Goal: Task Accomplishment & Management: Manage account settings

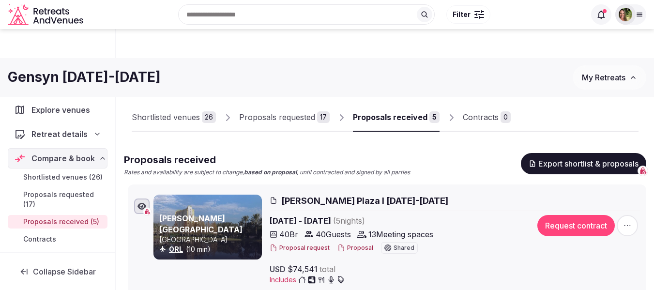
scroll to position [132, 0]
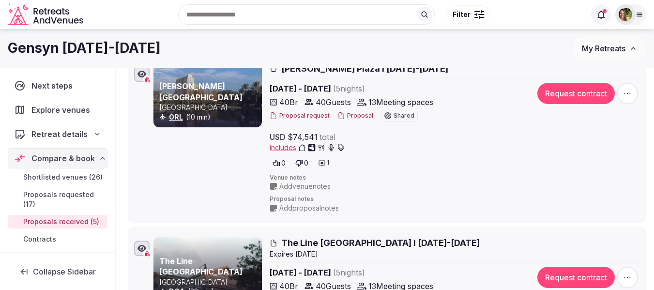
click at [611, 49] on span "My Retreats" at bounding box center [604, 49] width 44 height 10
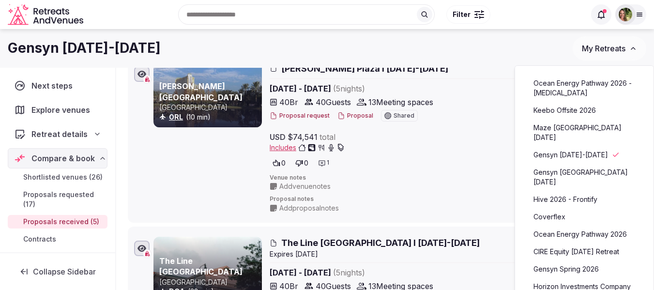
click at [564, 201] on link "Hive 2026 - Frontify" at bounding box center [583, 199] width 119 height 15
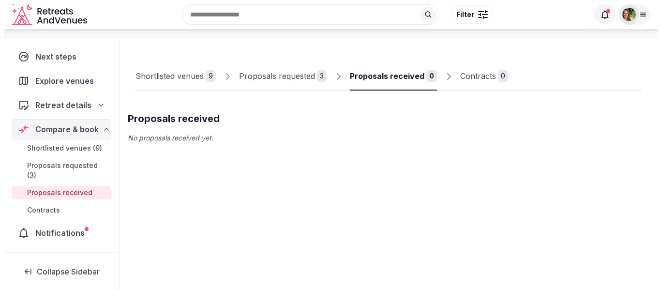
scroll to position [49, 0]
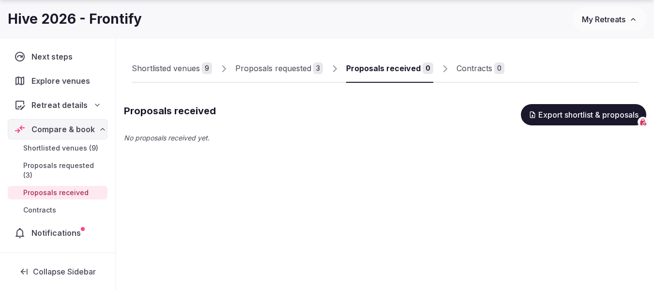
click at [49, 150] on span "Shortlisted venues (9)" at bounding box center [60, 148] width 75 height 10
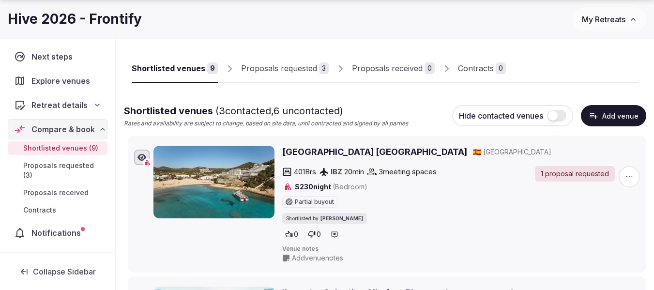
click at [49, 150] on span "Shortlisted venues (9)" at bounding box center [60, 148] width 75 height 10
click at [632, 180] on icon "button" at bounding box center [629, 177] width 10 height 10
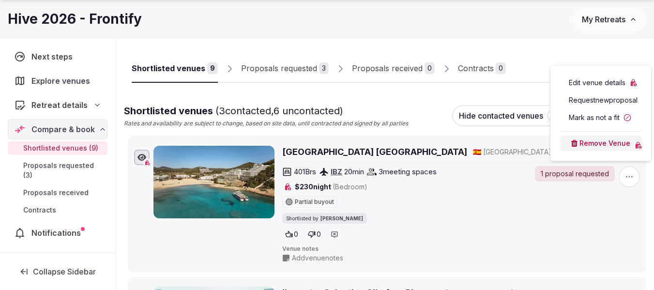
click at [597, 117] on button "Mark as not a fit" at bounding box center [600, 117] width 81 height 15
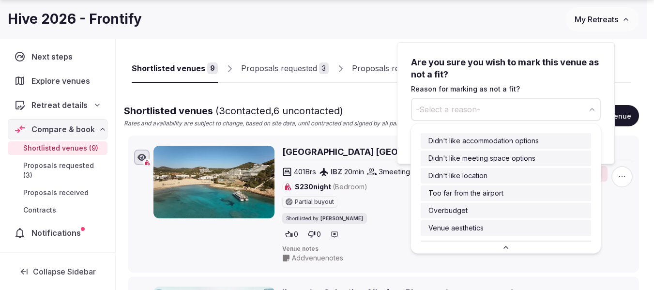
click at [456, 110] on span "-Select a reason-" at bounding box center [448, 109] width 64 height 11
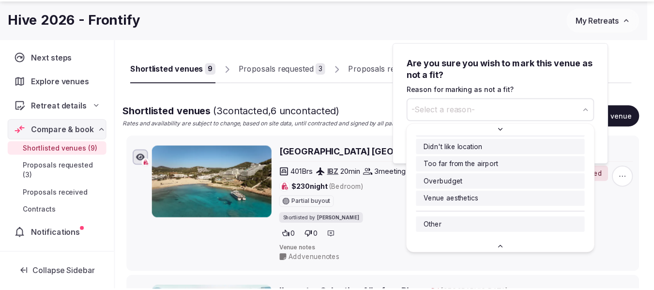
scroll to position [30, 0]
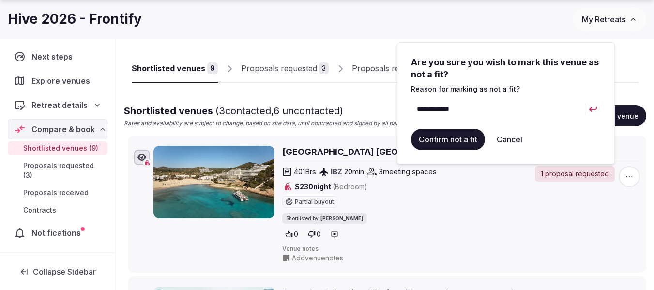
type input "**********"
click at [443, 138] on button "Confirm not a fit" at bounding box center [448, 139] width 74 height 21
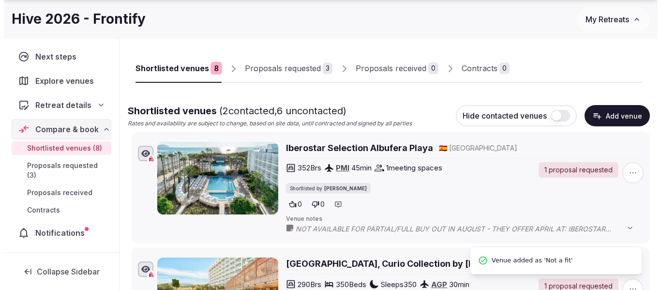
scroll to position [0, 0]
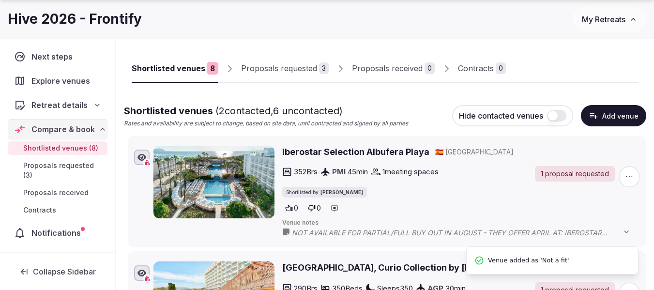
click at [626, 176] on icon "button" at bounding box center [629, 177] width 10 height 10
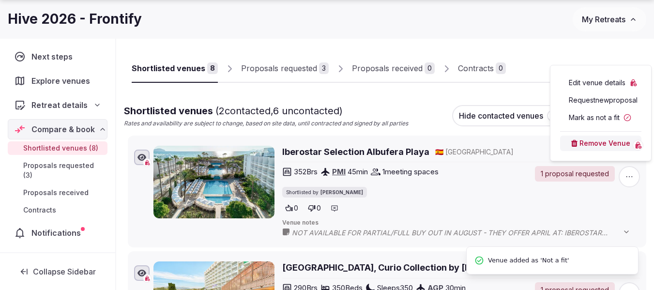
click at [593, 119] on button "Mark as not a fit" at bounding box center [600, 117] width 81 height 15
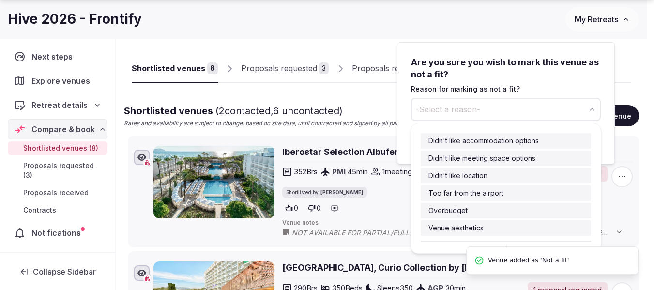
click at [453, 107] on span "-Select a reason-" at bounding box center [448, 109] width 64 height 11
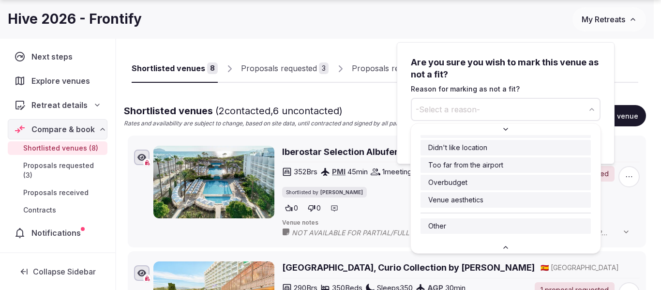
scroll to position [30, 0]
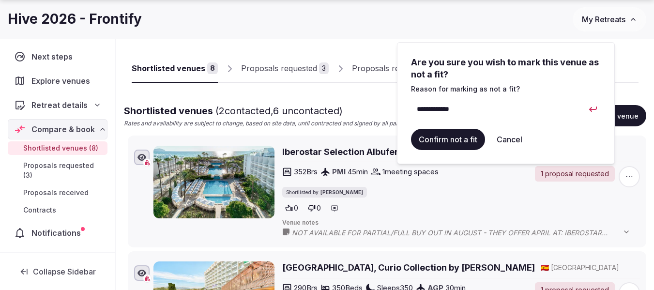
type input "**********"
click at [465, 144] on button "Confirm not a fit" at bounding box center [448, 139] width 74 height 21
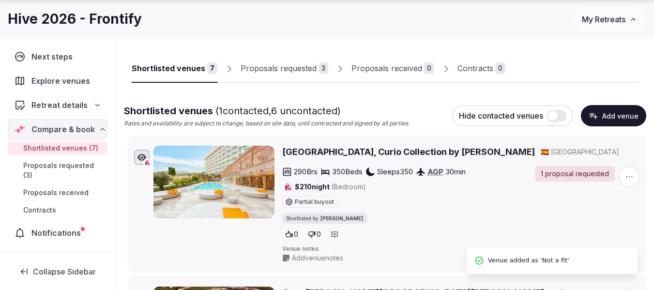
click at [633, 178] on icon "button" at bounding box center [629, 177] width 10 height 10
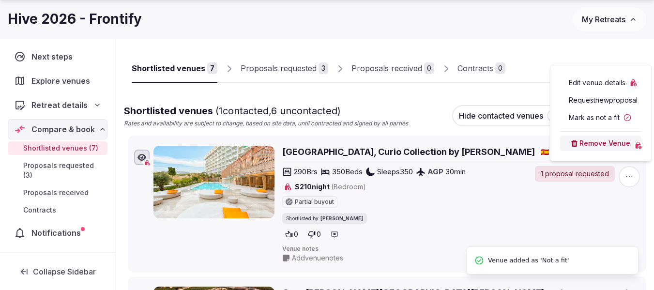
click at [587, 117] on button "Mark as not a fit" at bounding box center [600, 117] width 81 height 15
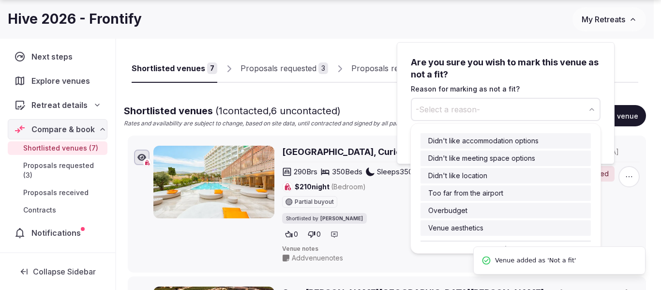
click at [477, 110] on span "-Select a reason-" at bounding box center [448, 109] width 64 height 11
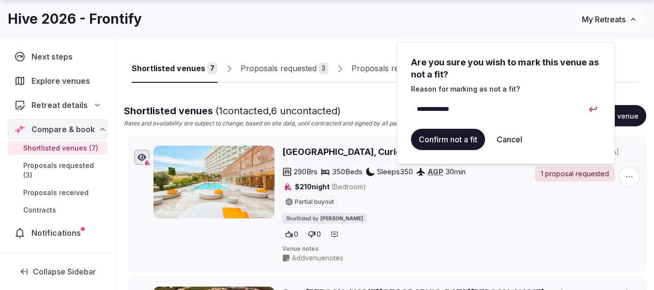
type input "**********"
click at [449, 139] on button "Confirm not a fit" at bounding box center [448, 139] width 74 height 21
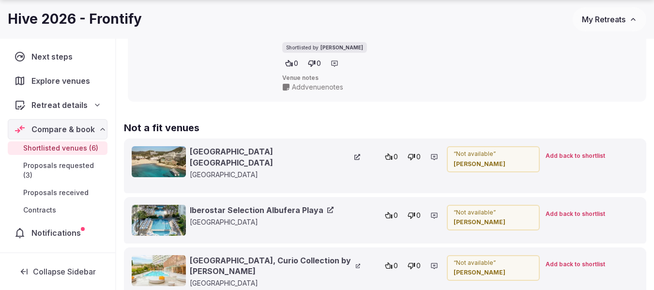
scroll to position [1016, 0]
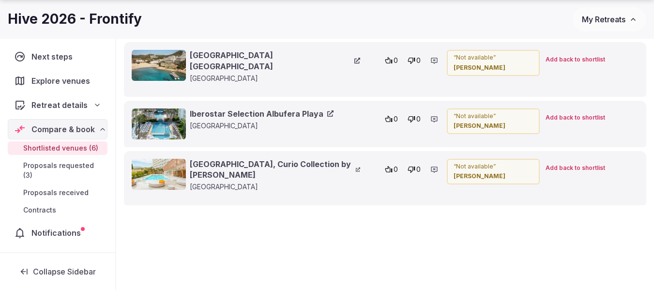
click at [620, 25] on button "My Retreats" at bounding box center [609, 19] width 74 height 24
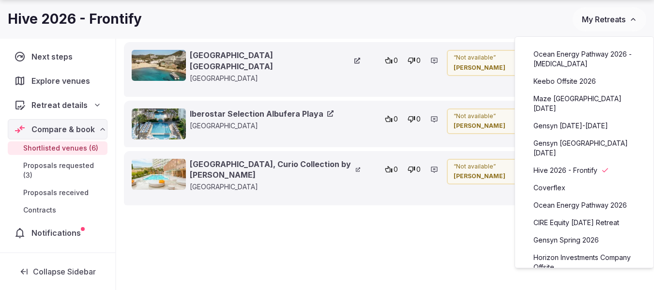
click at [576, 59] on link "Ocean Energy Pathway 2026 - [MEDICAL_DATA]" at bounding box center [583, 58] width 119 height 25
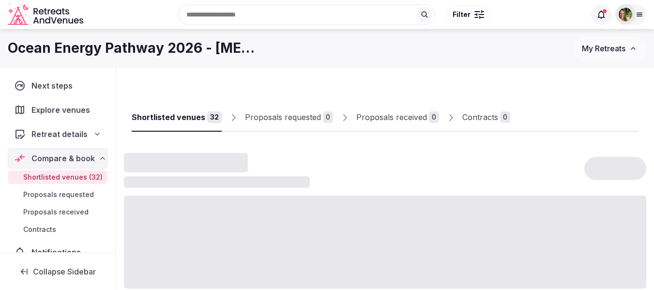
click at [588, 50] on span "My Retreats" at bounding box center [604, 49] width 44 height 10
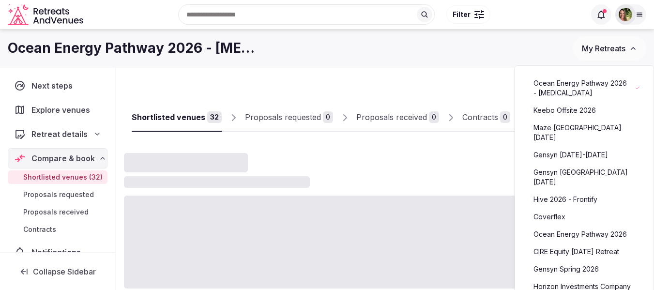
click at [576, 226] on link "Ocean Energy Pathway 2026" at bounding box center [583, 233] width 119 height 15
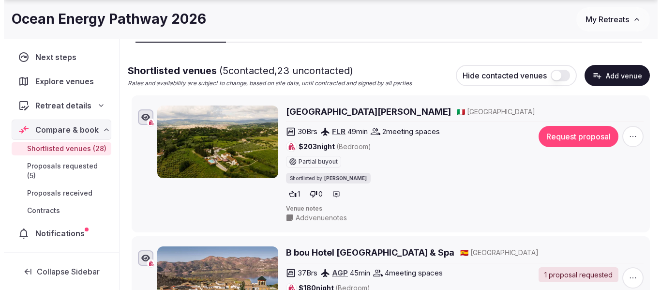
scroll to position [145, 0]
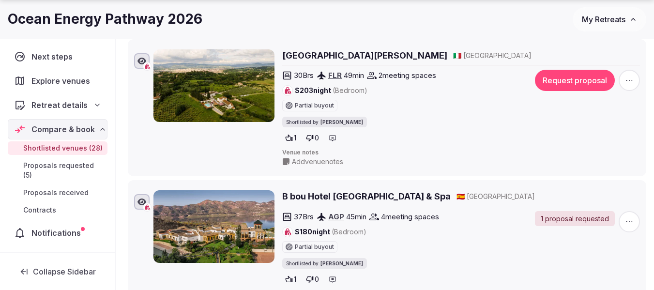
click at [626, 80] on icon "button" at bounding box center [629, 80] width 6 height 1
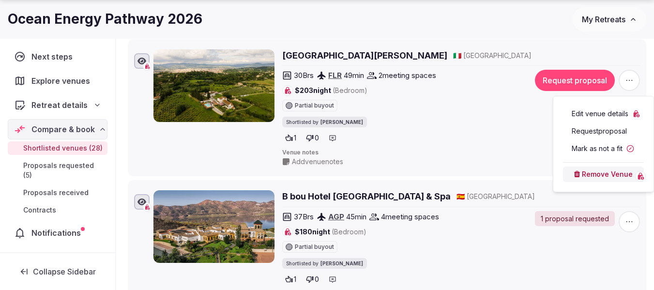
click at [602, 146] on button "Mark as not a fit" at bounding box center [603, 148] width 81 height 15
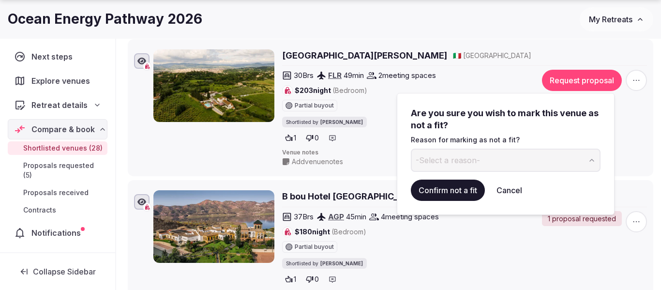
click at [432, 161] on span "-Select a reason-" at bounding box center [448, 160] width 64 height 11
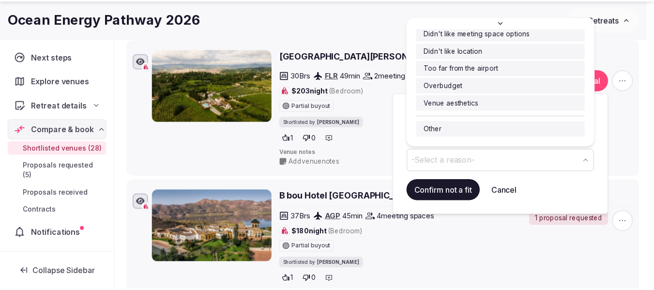
scroll to position [30, 0]
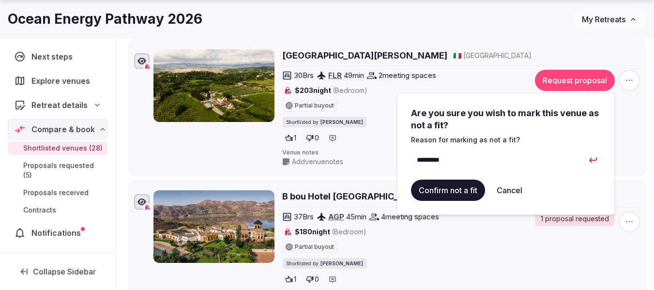
type input "*********"
click at [458, 187] on button "Confirm not a fit" at bounding box center [448, 189] width 74 height 21
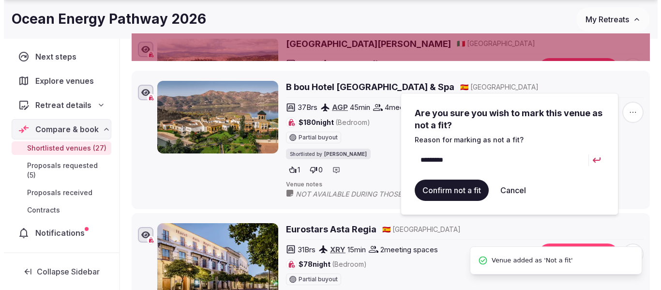
scroll to position [0, 0]
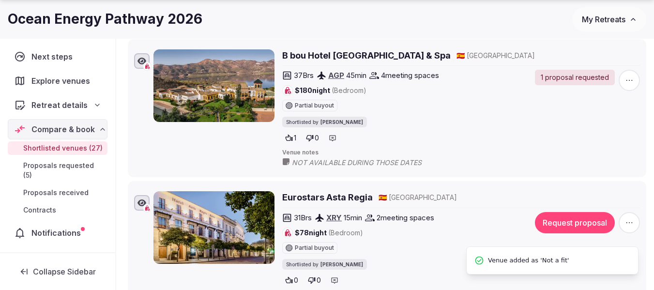
click at [630, 73] on span "button" at bounding box center [628, 80] width 21 height 21
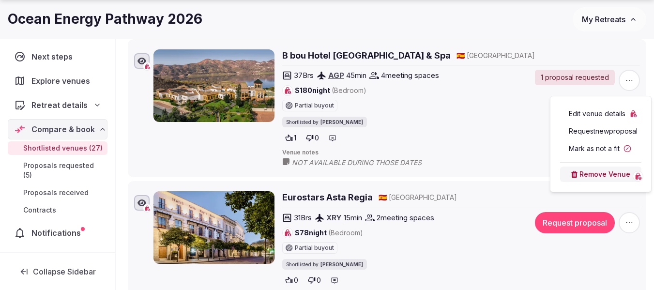
click at [596, 146] on button "Mark as not a fit" at bounding box center [600, 148] width 81 height 15
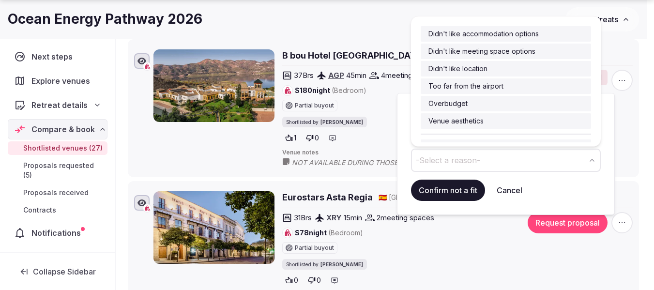
click at [448, 162] on span "-Select a reason-" at bounding box center [448, 160] width 64 height 11
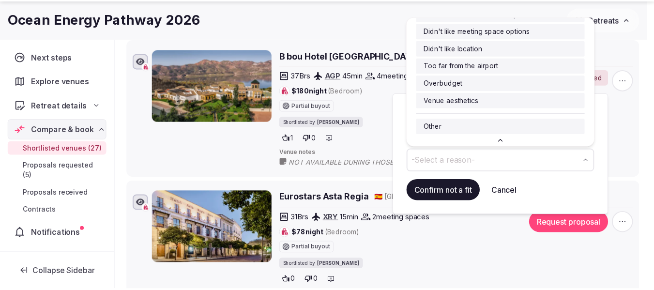
scroll to position [30, 0]
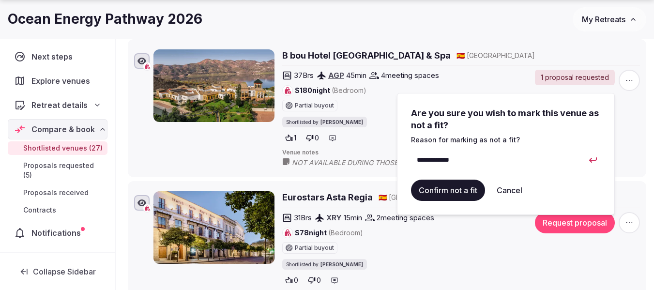
type input "**********"
click at [446, 189] on button "Confirm not a fit" at bounding box center [448, 189] width 74 height 21
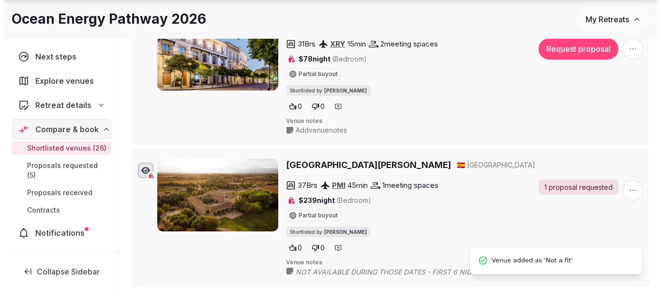
scroll to position [194, 0]
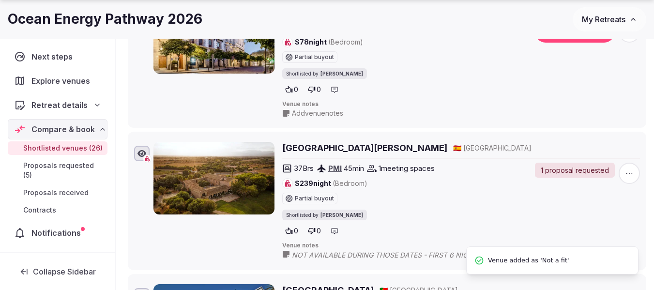
click at [628, 170] on icon "button" at bounding box center [629, 173] width 10 height 10
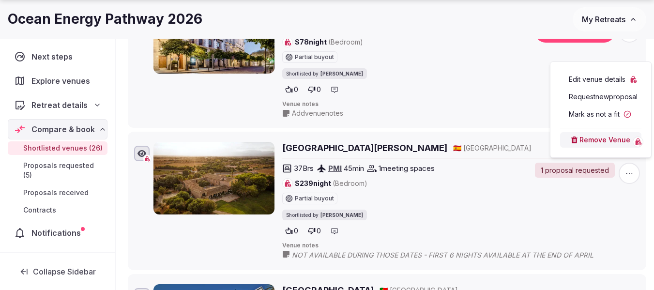
click at [594, 118] on button "Mark as not a fit" at bounding box center [600, 113] width 81 height 15
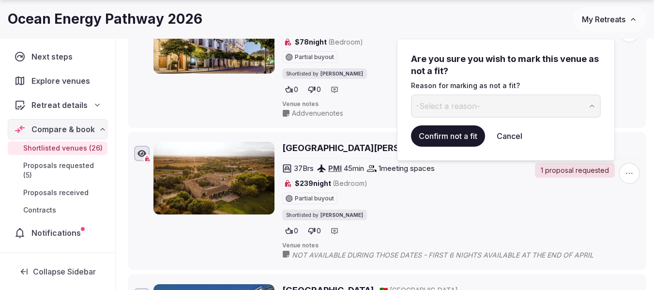
click at [456, 106] on span "-Select a reason-" at bounding box center [448, 106] width 64 height 11
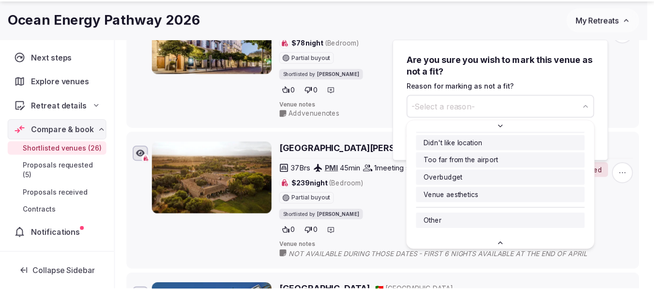
scroll to position [30, 0]
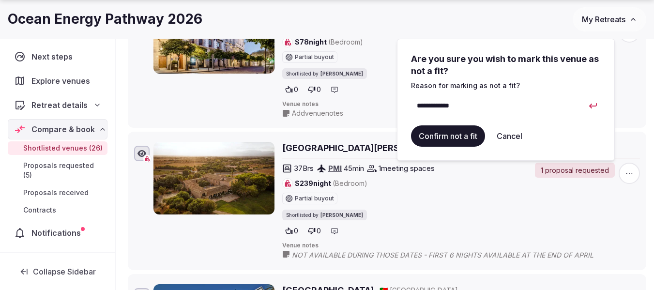
type input "**********"
click at [447, 138] on button "Confirm not a fit" at bounding box center [448, 135] width 74 height 21
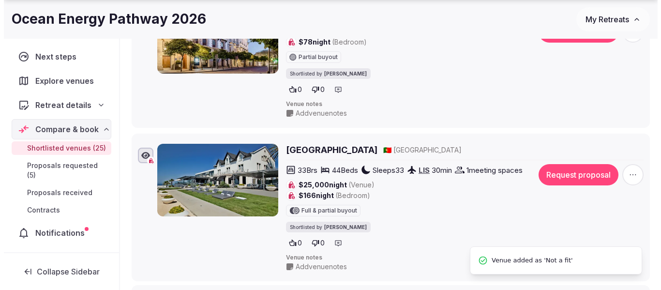
scroll to position [0, 0]
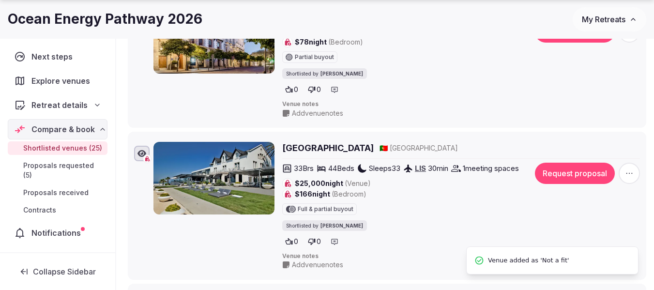
click at [632, 175] on icon "button" at bounding box center [629, 173] width 10 height 10
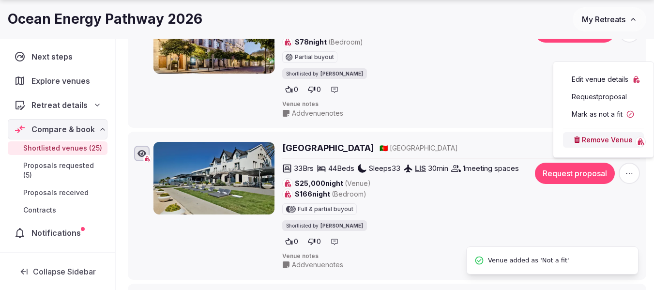
click at [599, 112] on button "Mark as not a fit" at bounding box center [603, 113] width 81 height 15
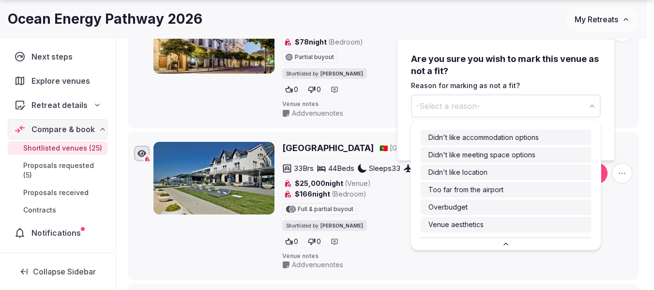
click at [524, 107] on button "-Select a reason-" at bounding box center [506, 105] width 190 height 23
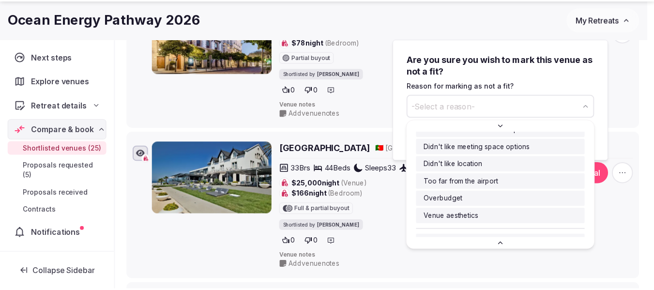
scroll to position [30, 0]
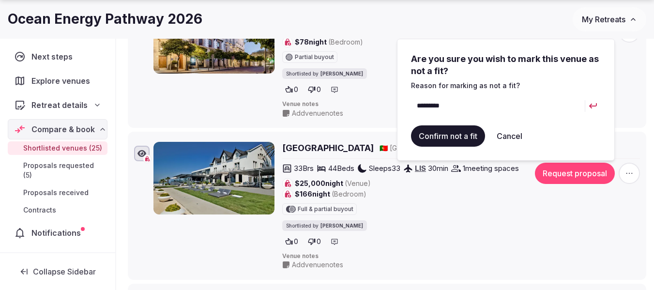
type input "*********"
click at [456, 129] on button "Confirm not a fit" at bounding box center [448, 135] width 74 height 21
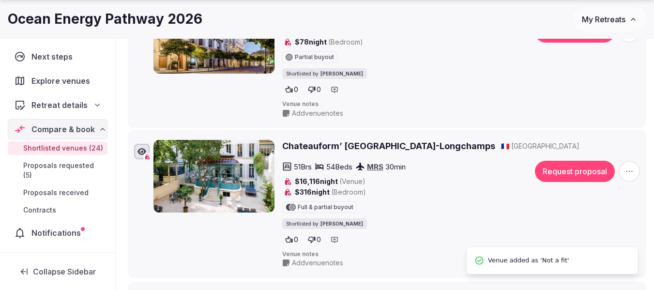
scroll to position [0, 0]
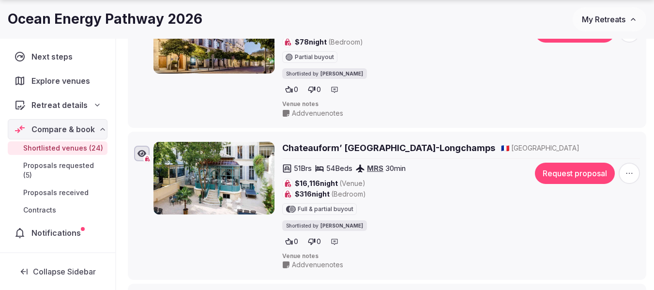
drag, startPoint x: 627, startPoint y: 177, endPoint x: 445, endPoint y: 171, distance: 182.5
click at [445, 171] on div "51 Brs 54 Beds MRS 30 min $16,116 night (Venue) $316 night (Bedroom) Full & par…" at bounding box center [461, 206] width 358 height 86
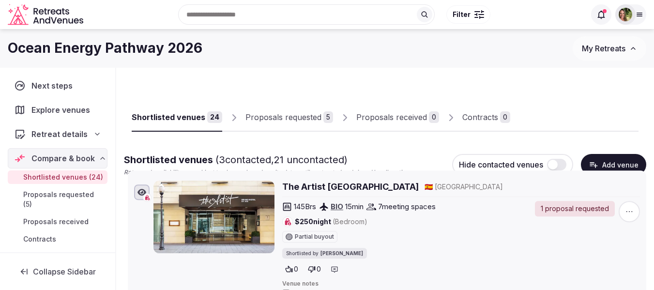
drag, startPoint x: 123, startPoint y: 194, endPoint x: 199, endPoint y: 178, distance: 77.2
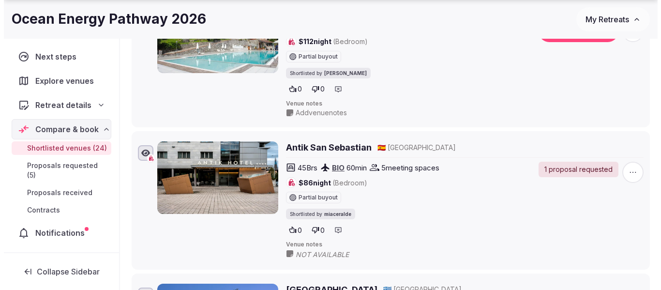
scroll to position [629, 0]
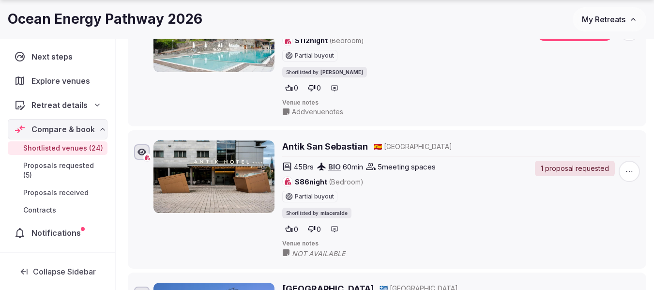
click at [626, 173] on icon "button" at bounding box center [629, 171] width 10 height 10
click at [592, 107] on button "Mark as not a fit" at bounding box center [600, 112] width 81 height 15
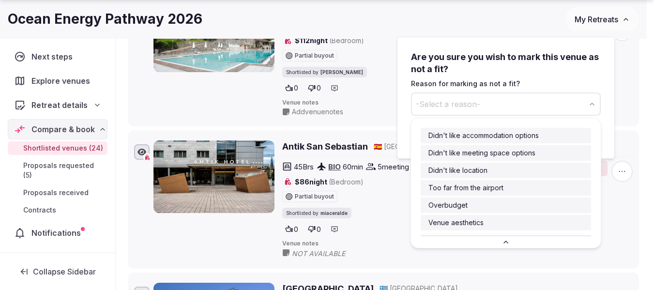
click at [484, 110] on button "-Select a reason-" at bounding box center [506, 103] width 190 height 23
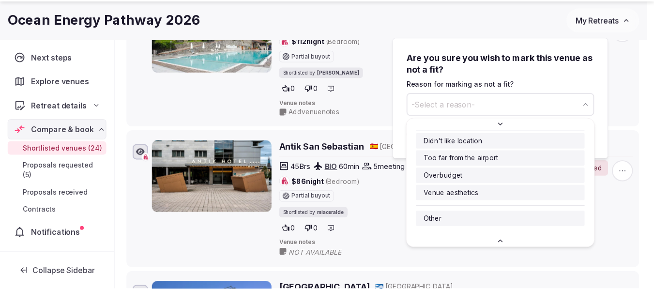
scroll to position [30, 0]
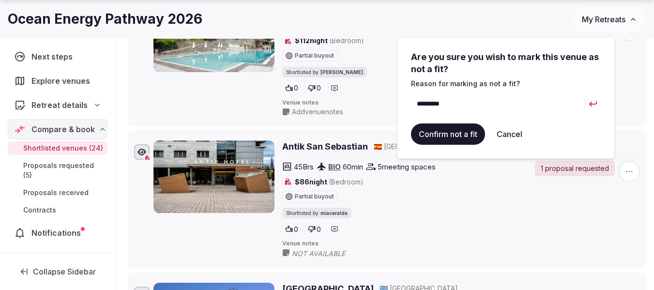
type input "*********"
click at [450, 141] on button "Confirm not a fit" at bounding box center [448, 133] width 74 height 21
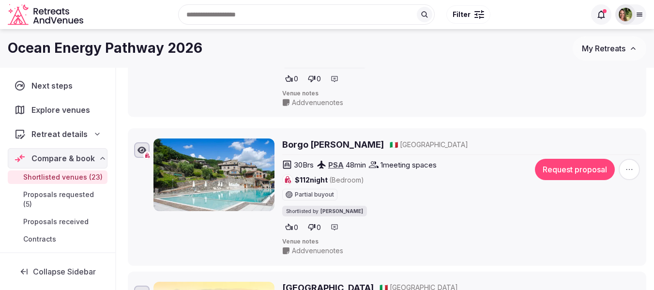
scroll to position [0, 0]
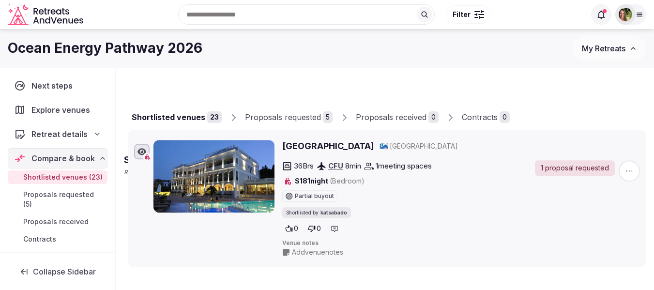
drag, startPoint x: 122, startPoint y: 137, endPoint x: 126, endPoint y: 143, distance: 6.6
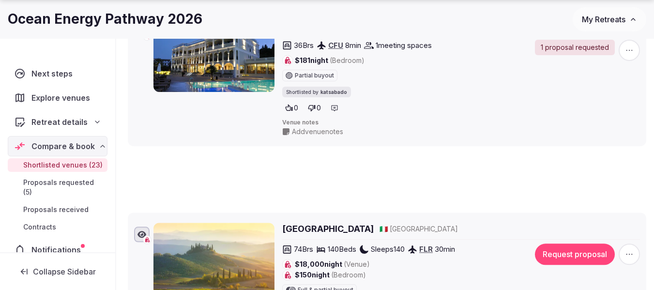
scroll to position [251, 0]
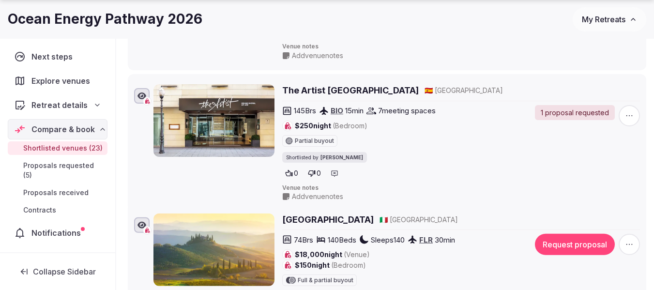
drag, startPoint x: 122, startPoint y: 134, endPoint x: 160, endPoint y: 211, distance: 85.9
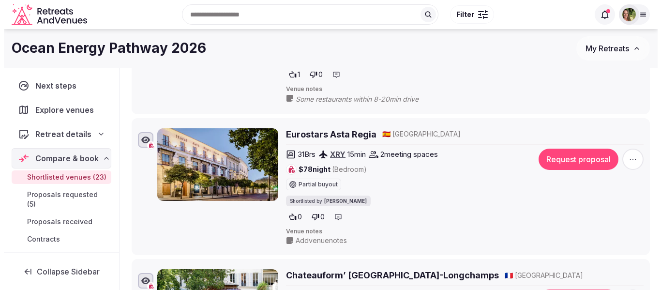
scroll to position [493, 0]
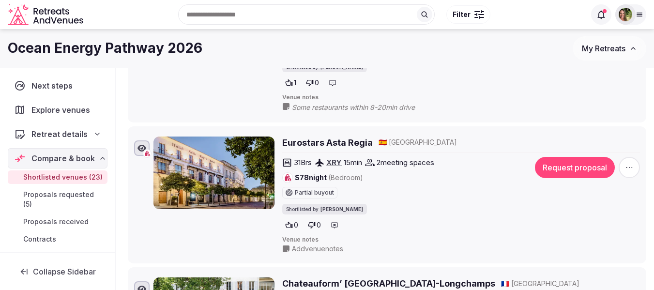
click at [624, 163] on icon "button" at bounding box center [629, 168] width 10 height 10
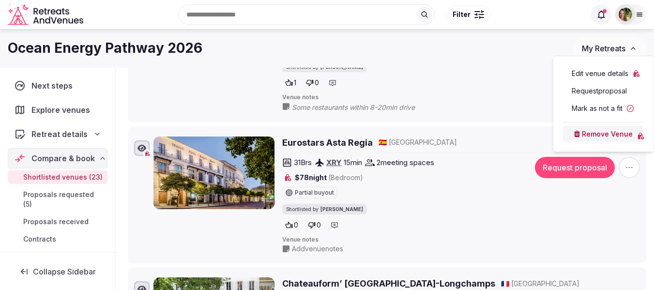
click at [598, 106] on button "Mark as not a fit" at bounding box center [603, 108] width 81 height 15
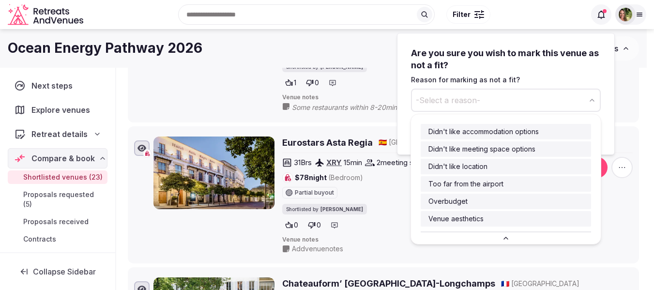
click at [468, 100] on span "-Select a reason-" at bounding box center [448, 100] width 64 height 11
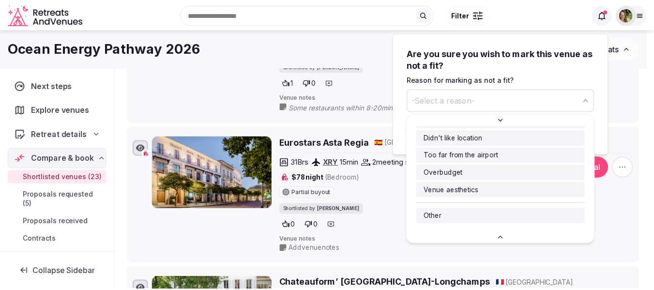
scroll to position [30, 0]
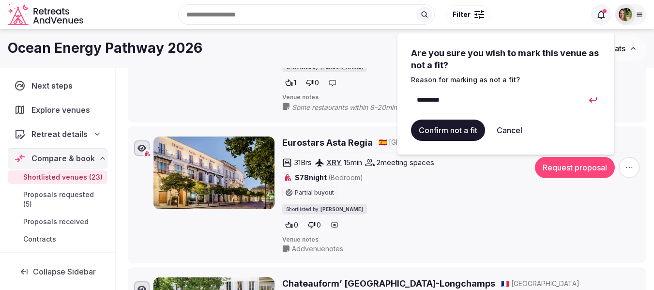
type input "*********"
click at [445, 116] on div "Are you sure you wish to mark this venue as not a fit? Reason for marking as no…" at bounding box center [506, 94] width 190 height 94
click at [449, 128] on button "Confirm not a fit" at bounding box center [448, 129] width 74 height 21
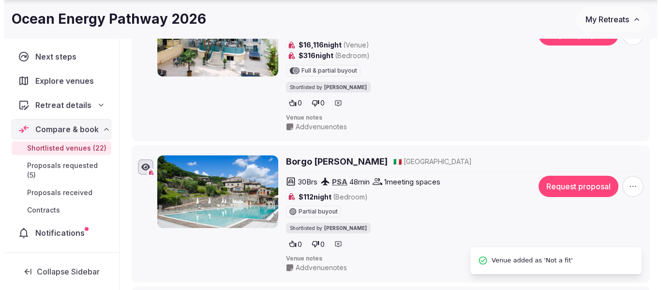
scroll to position [638, 0]
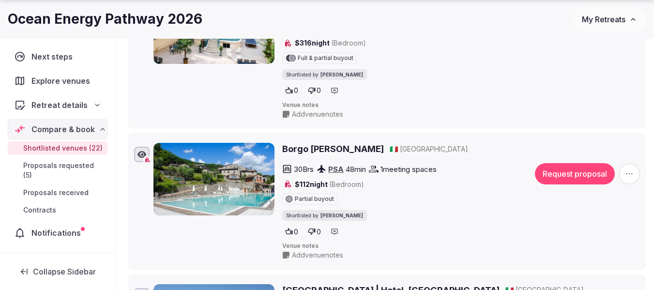
click at [628, 171] on icon "button" at bounding box center [629, 174] width 10 height 10
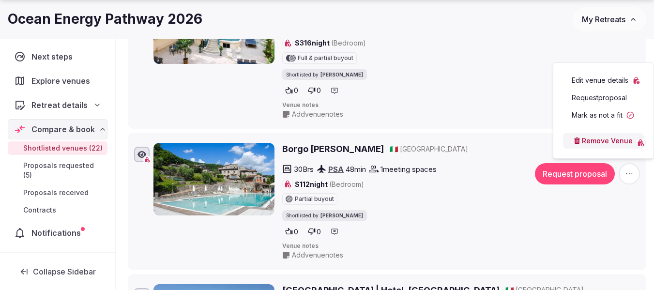
click at [603, 116] on button "Mark as not a fit" at bounding box center [603, 114] width 81 height 15
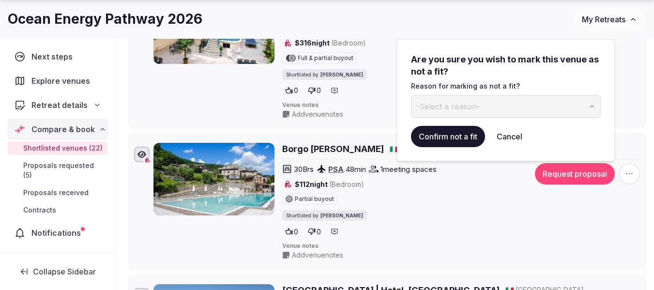
click at [473, 109] on span "-Select a reason-" at bounding box center [448, 106] width 64 height 11
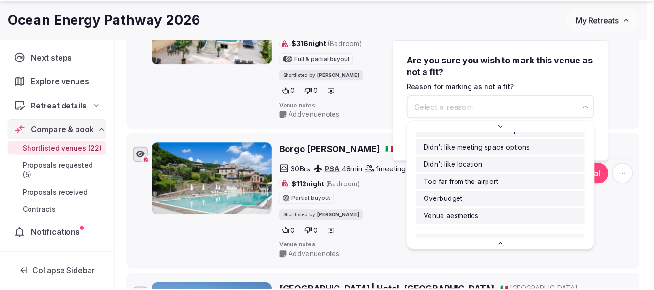
scroll to position [30, 0]
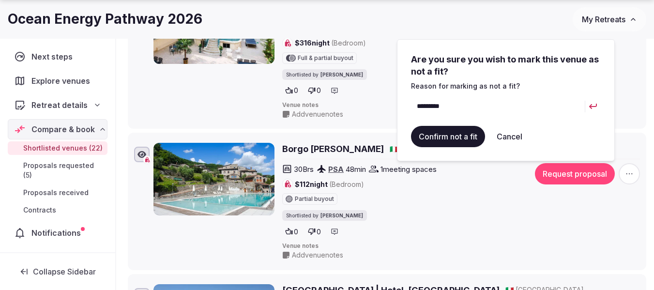
type input "*********"
click at [459, 134] on button "Confirm not a fit" at bounding box center [448, 136] width 74 height 21
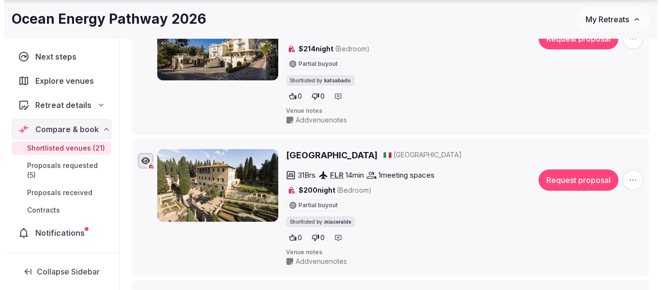
scroll to position [2283, 0]
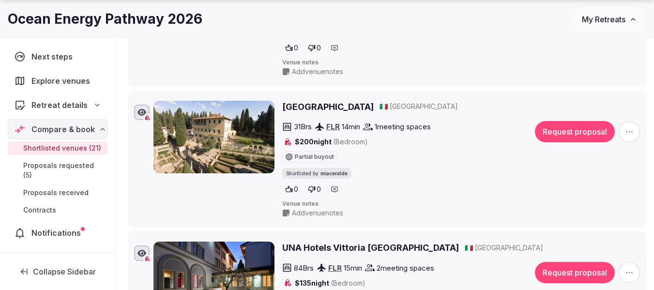
click at [628, 127] on icon "button" at bounding box center [629, 132] width 10 height 10
click at [597, 51] on button "Mark as not a fit" at bounding box center [603, 56] width 81 height 15
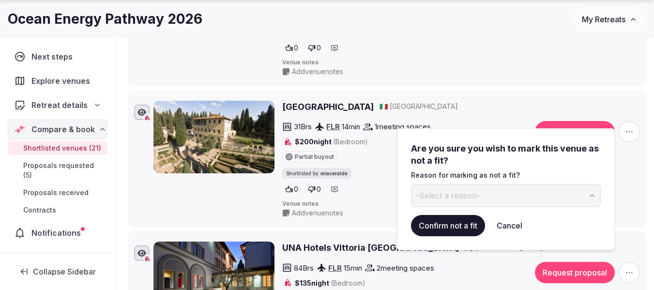
click at [448, 204] on button "-Select a reason-" at bounding box center [506, 195] width 190 height 23
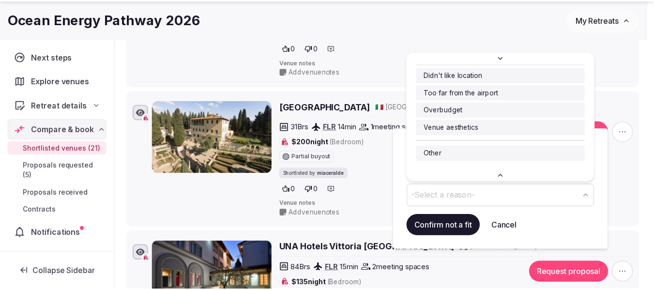
scroll to position [30, 0]
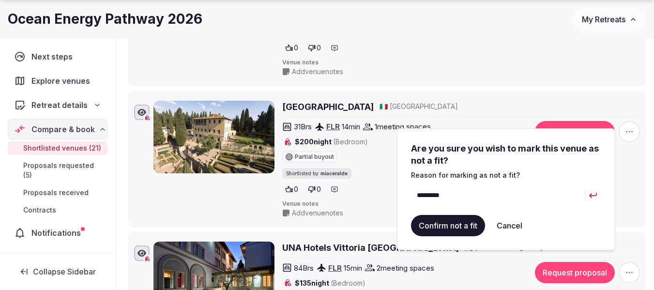
type input "*********"
click at [451, 226] on button "Confirm not a fit" at bounding box center [448, 225] width 74 height 21
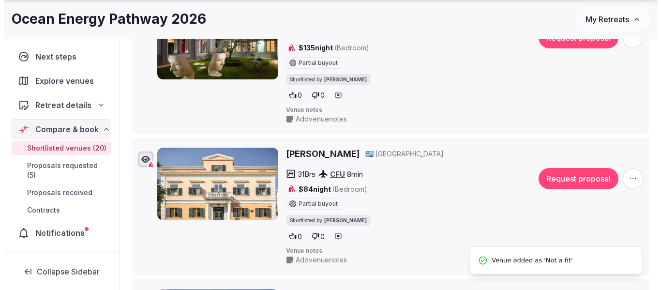
scroll to position [2380, 0]
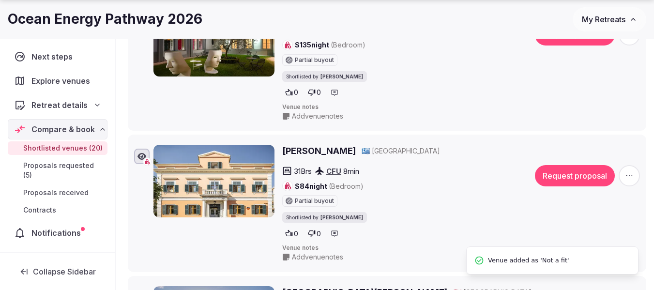
click at [623, 165] on span "button" at bounding box center [628, 175] width 21 height 21
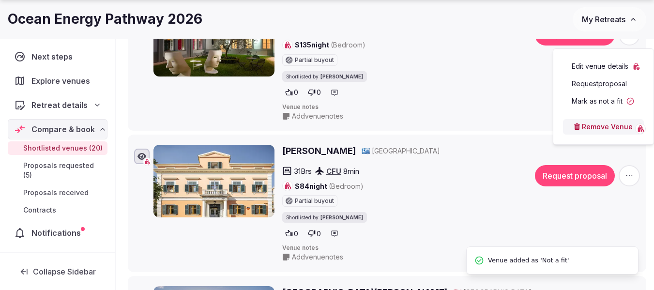
click at [602, 104] on button "Mark as not a fit" at bounding box center [603, 100] width 81 height 15
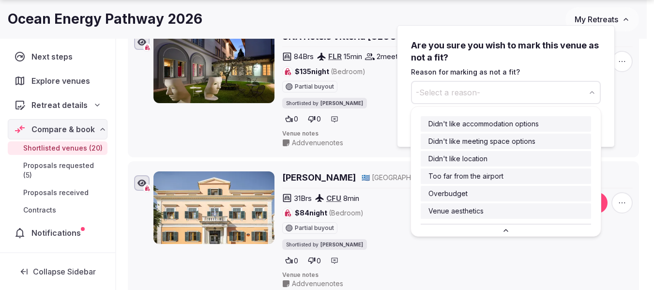
click at [460, 95] on span "-Select a reason-" at bounding box center [448, 92] width 64 height 11
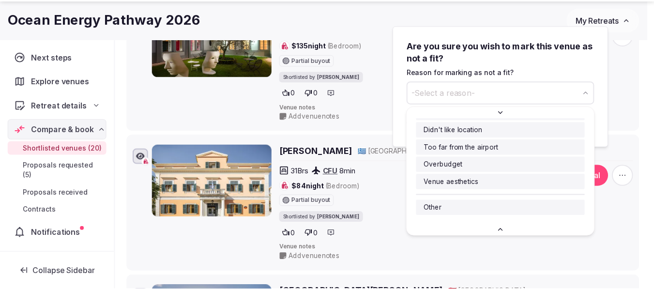
scroll to position [30, 0]
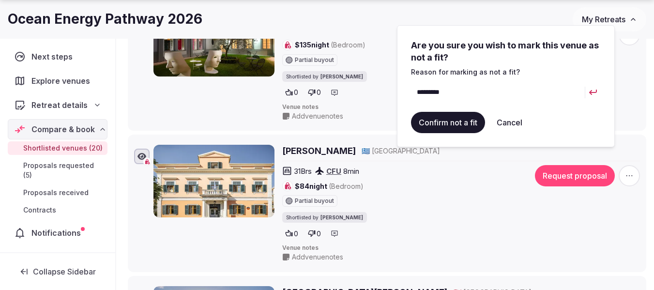
type input "*********"
click at [446, 129] on button "Confirm not a fit" at bounding box center [448, 122] width 74 height 21
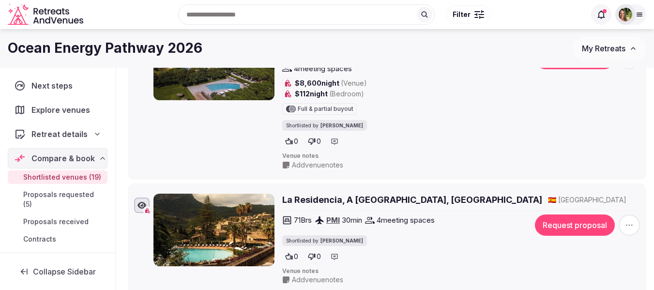
scroll to position [1074, 0]
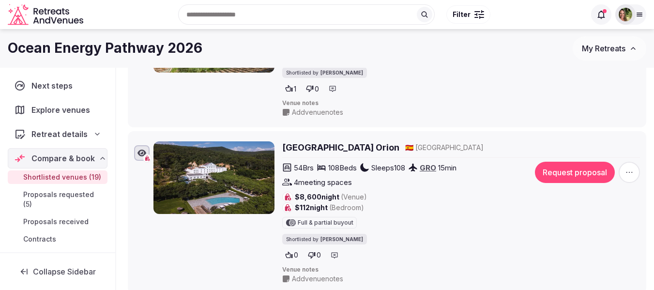
click at [603, 48] on span "My Retreats" at bounding box center [604, 49] width 44 height 10
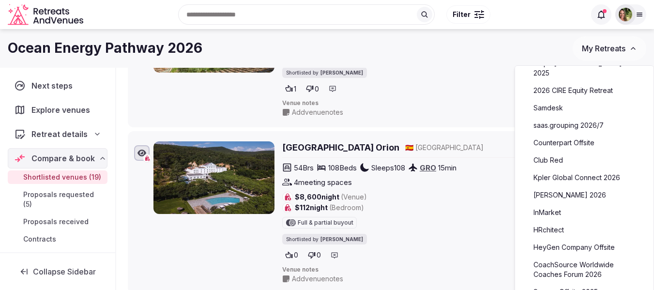
scroll to position [339, 0]
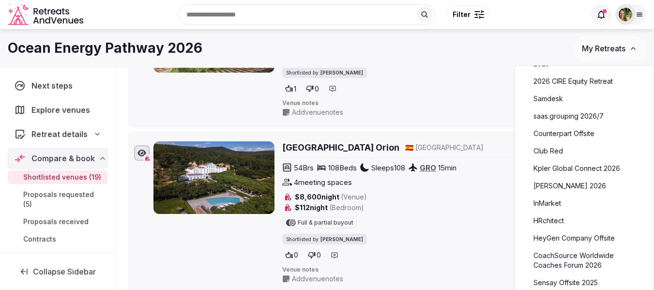
click at [580, 254] on link "CoachSource Worldwide Coaches Forum 2026" at bounding box center [583, 260] width 119 height 25
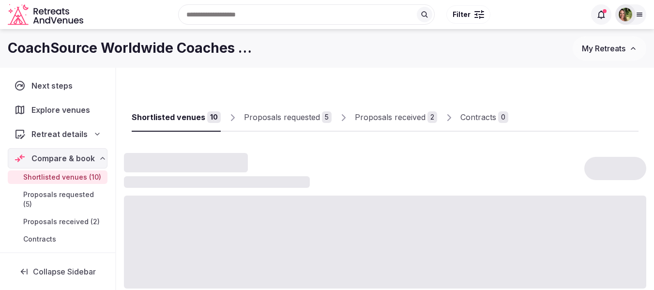
click at [390, 120] on div "Proposals received" at bounding box center [390, 117] width 71 height 12
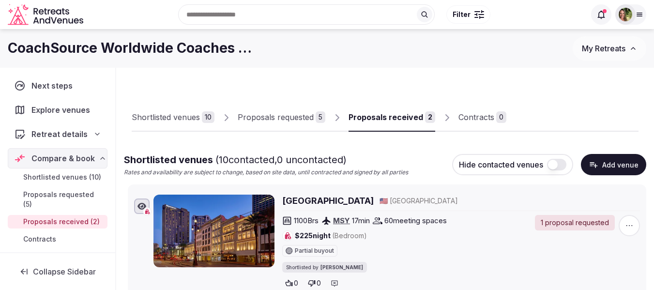
click at [390, 120] on div "Proposals received" at bounding box center [385, 117] width 75 height 12
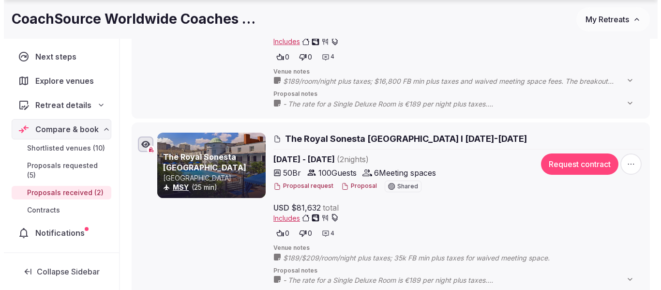
scroll to position [242, 0]
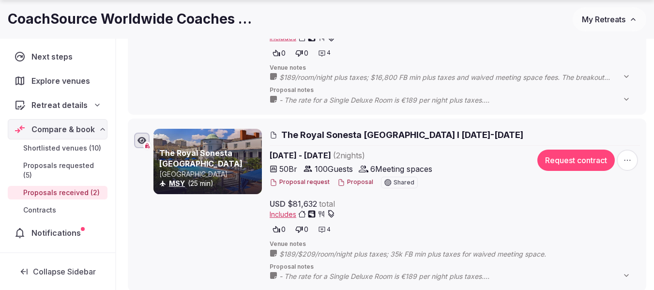
click at [352, 182] on button "Proposal" at bounding box center [355, 182] width 36 height 8
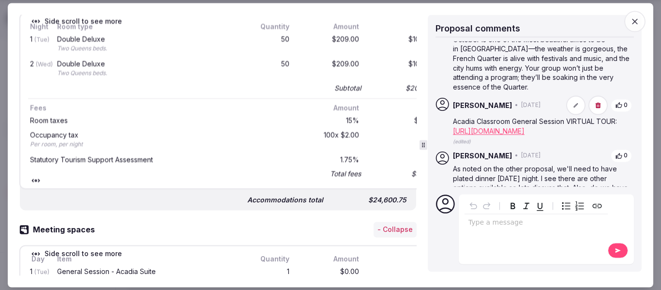
scroll to position [194, 0]
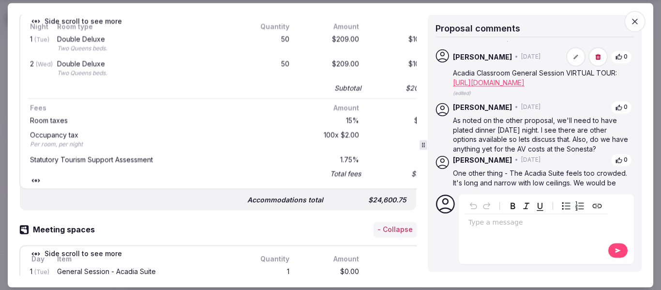
click at [524, 87] on link "[URL][DOMAIN_NAME]" at bounding box center [489, 82] width 72 height 8
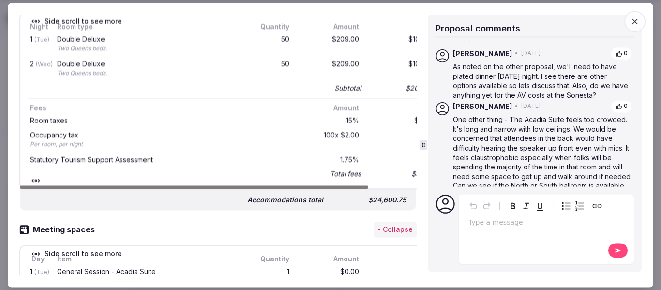
scroll to position [270, 0]
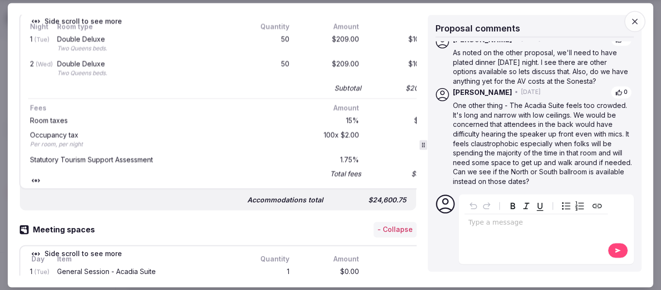
click at [492, 224] on p "editable markdown" at bounding box center [535, 223] width 135 height 10
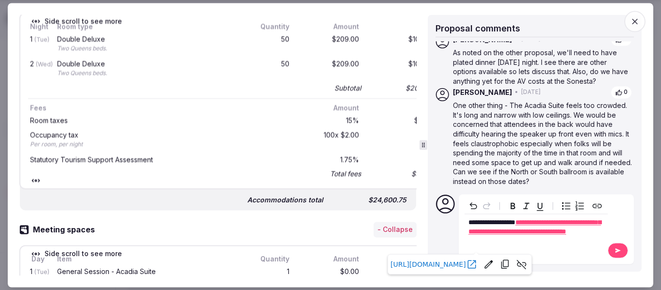
click at [612, 253] on button at bounding box center [618, 249] width 20 height 15
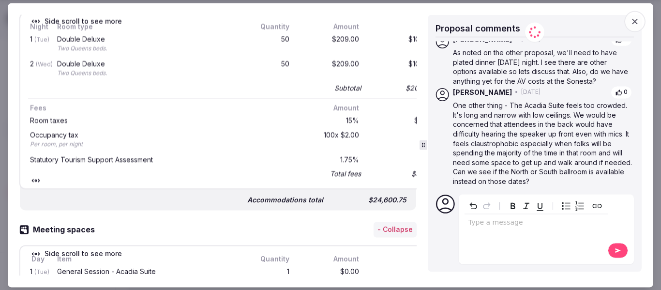
scroll to position [313, 0]
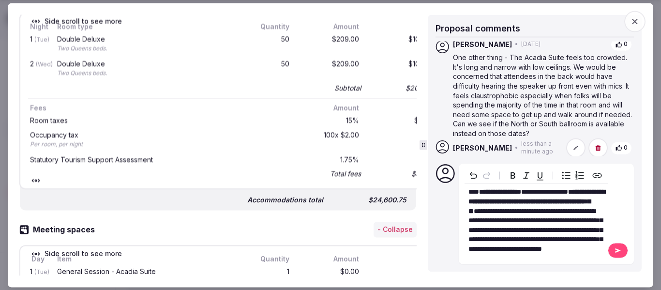
click at [614, 249] on icon at bounding box center [618, 250] width 8 height 7
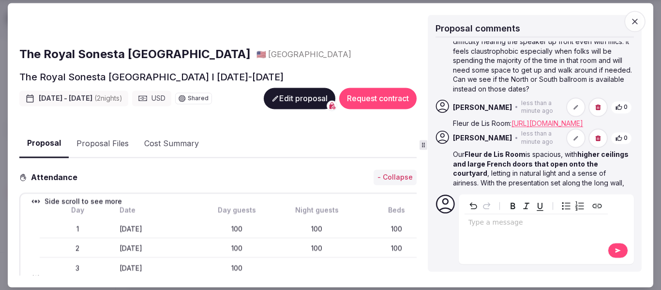
scroll to position [75, 0]
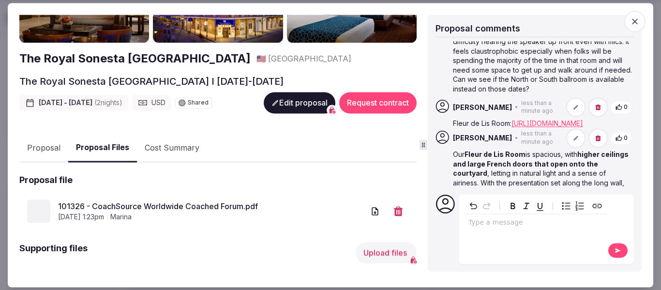
click at [93, 147] on button "Proposal Files" at bounding box center [102, 148] width 69 height 29
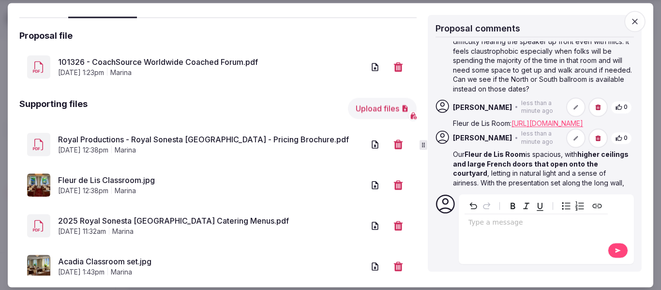
scroll to position [221, 0]
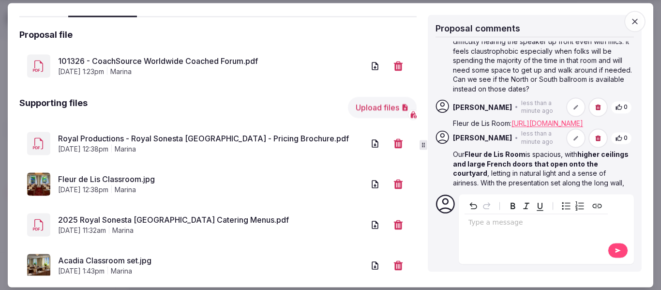
click at [207, 64] on link "101326 - CoachSource Worldwide Coached Forum.pdf" at bounding box center [211, 62] width 306 height 12
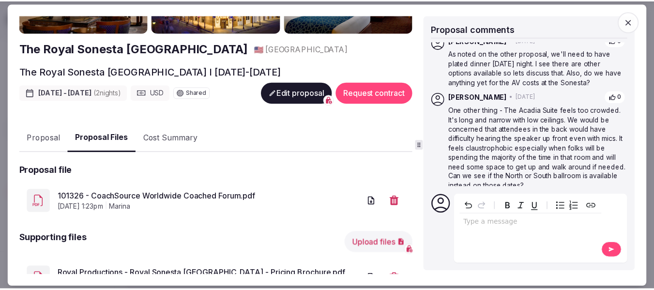
scroll to position [199, 0]
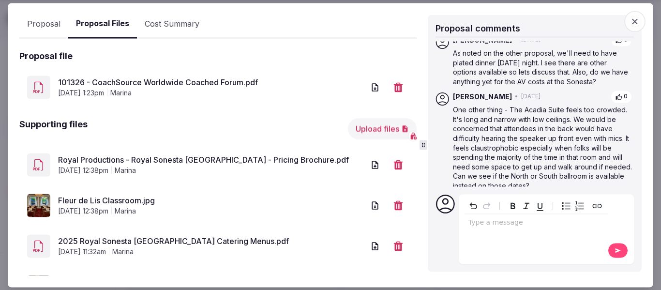
click at [137, 156] on link "Royal Productions - Royal Sonesta [GEOGRAPHIC_DATA] - Pricing Brochure.pdf" at bounding box center [211, 160] width 306 height 12
click at [634, 21] on icon "button" at bounding box center [635, 21] width 10 height 10
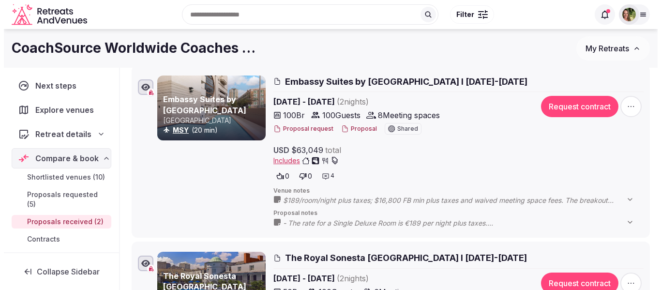
scroll to position [97, 0]
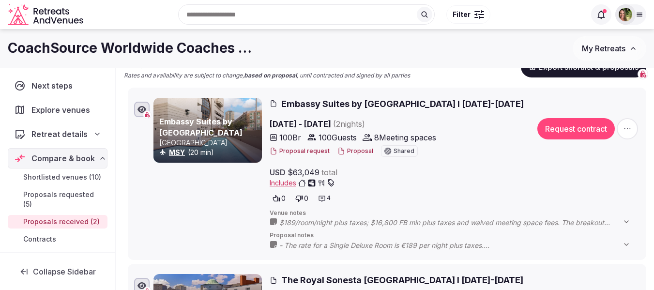
click at [361, 151] on button "Proposal" at bounding box center [355, 151] width 36 height 8
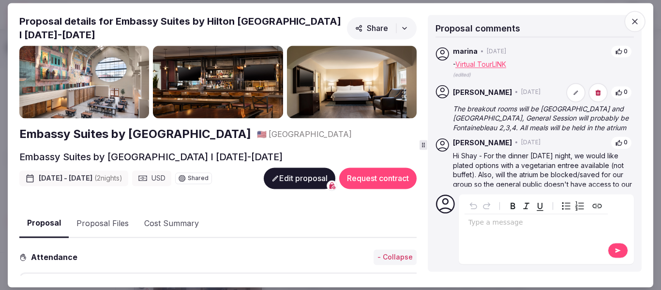
scroll to position [128, 0]
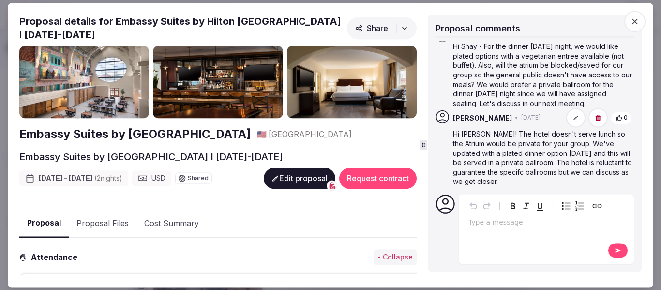
click at [117, 222] on button "Proposal Files" at bounding box center [103, 223] width 68 height 28
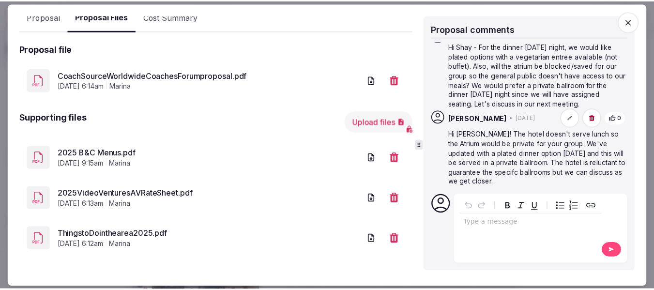
scroll to position [207, 0]
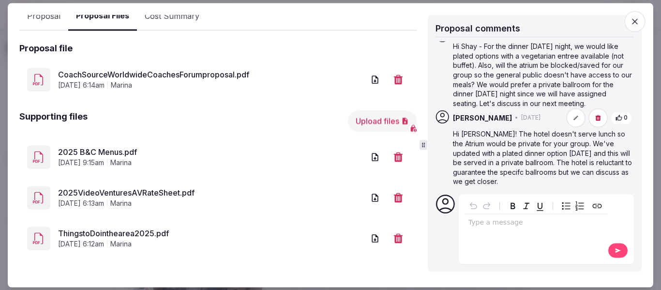
click at [638, 21] on icon "button" at bounding box center [635, 21] width 10 height 10
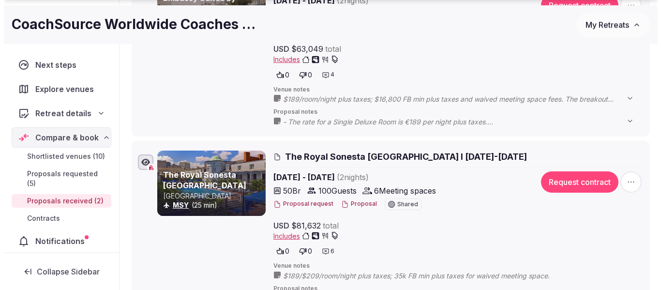
scroll to position [242, 0]
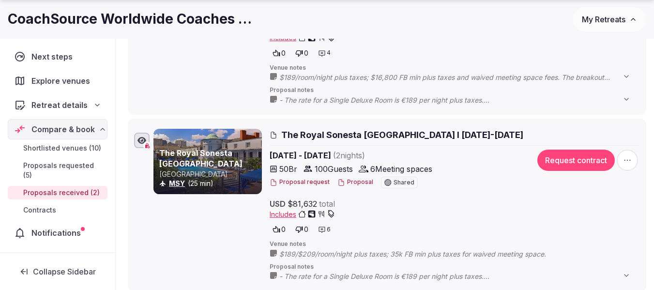
click at [357, 181] on button "Proposal" at bounding box center [355, 182] width 36 height 8
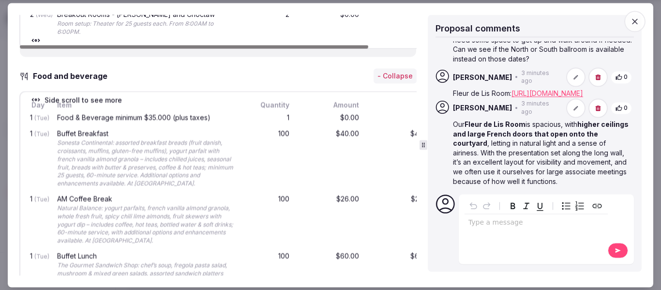
scroll to position [435, 0]
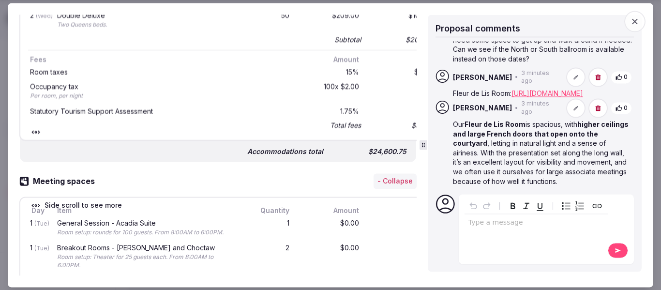
click at [635, 23] on icon "button" at bounding box center [635, 21] width 10 height 10
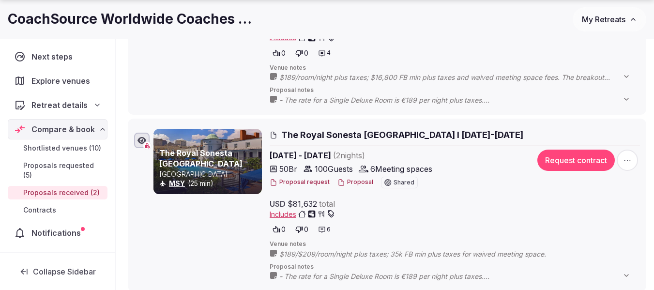
click at [358, 180] on button "Proposal" at bounding box center [355, 182] width 36 height 8
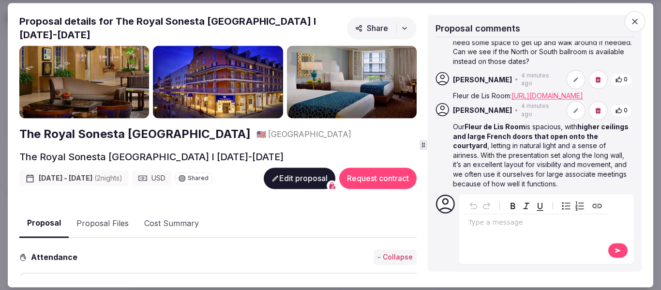
scroll to position [406, 0]
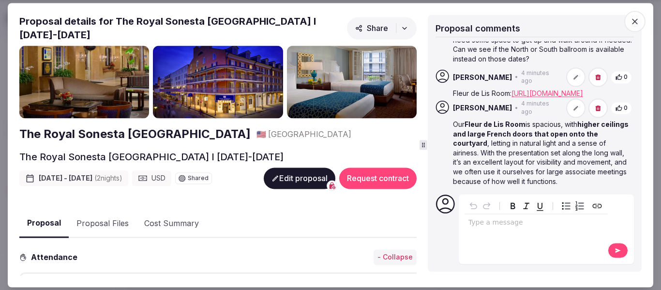
click at [486, 227] on div "editable markdown" at bounding box center [535, 223] width 143 height 19
click at [609, 248] on button at bounding box center [618, 249] width 20 height 15
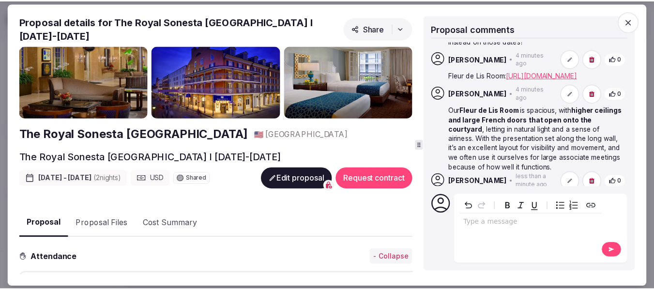
scroll to position [441, 0]
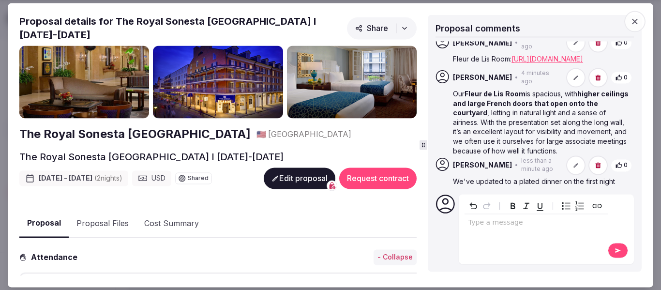
click at [639, 19] on icon "button" at bounding box center [635, 21] width 10 height 10
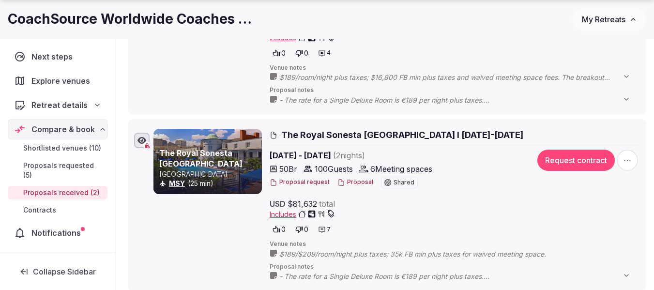
click at [603, 21] on span "My Retreats" at bounding box center [604, 20] width 44 height 10
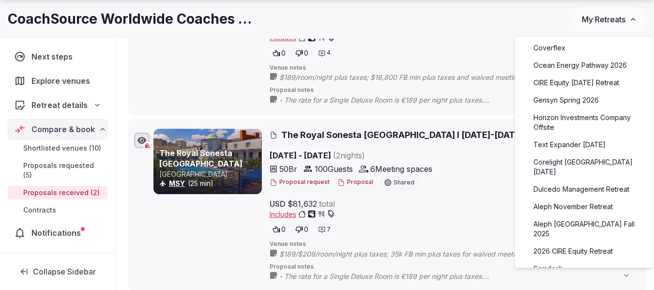
scroll to position [145, 0]
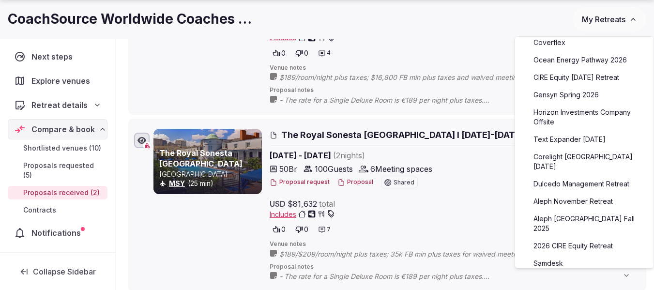
click at [570, 194] on link "Aleph November Retreat" at bounding box center [583, 201] width 119 height 15
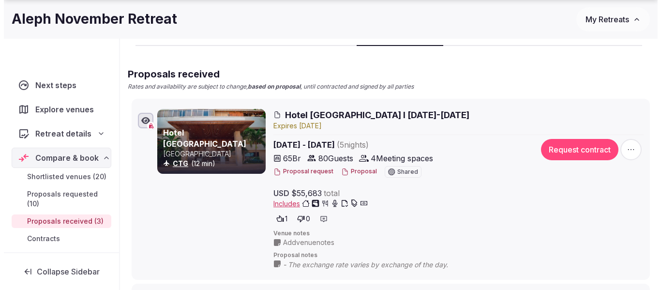
scroll to position [97, 0]
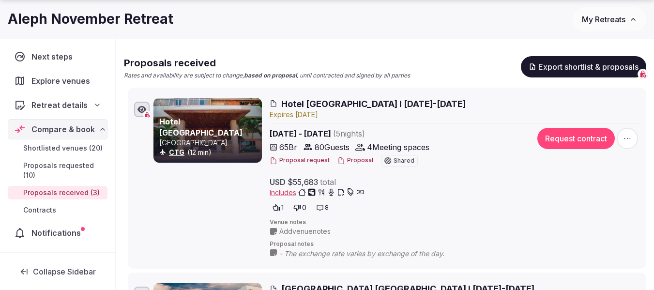
click at [356, 161] on button "Proposal" at bounding box center [355, 160] width 36 height 8
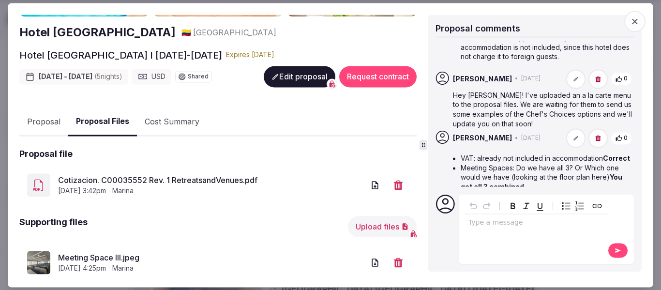
click at [102, 119] on button "Proposal Files" at bounding box center [102, 122] width 69 height 29
click at [230, 178] on link "Cotizacion. C00035552 Rev. 1 RetreatsandVenues.pdf" at bounding box center [211, 181] width 306 height 12
click at [638, 25] on icon "button" at bounding box center [635, 21] width 10 height 10
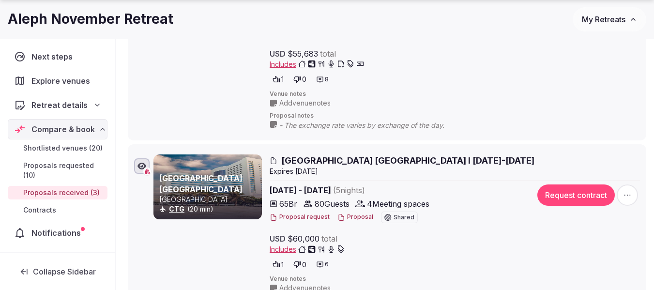
scroll to position [242, 0]
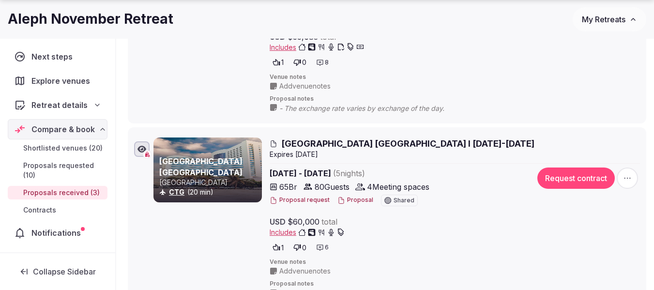
click at [615, 19] on span "My Retreats" at bounding box center [604, 20] width 44 height 10
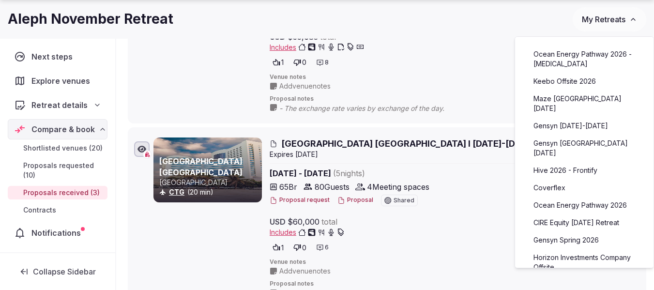
click at [551, 180] on link "Coverflex" at bounding box center [583, 187] width 119 height 15
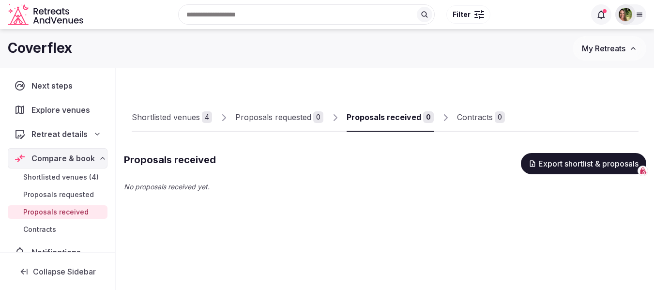
click at [177, 123] on link "Shortlisted venues 4" at bounding box center [172, 118] width 80 height 28
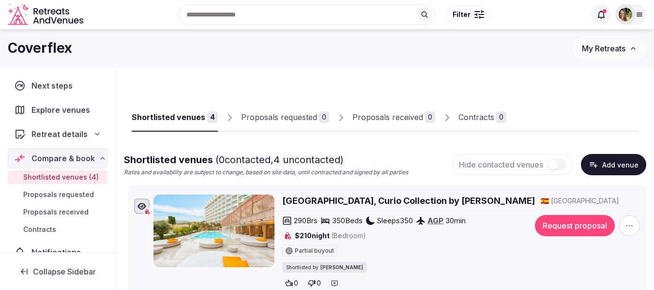
click at [190, 117] on div "Shortlisted venues" at bounding box center [169, 117] width 74 height 12
click at [602, 48] on span "My Retreats" at bounding box center [604, 49] width 44 height 10
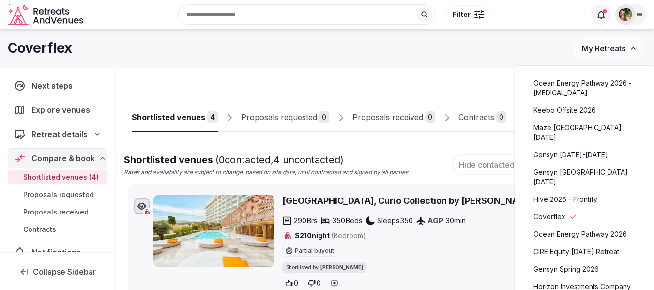
click at [569, 112] on link "Keebo Offsite 2026" at bounding box center [583, 110] width 119 height 15
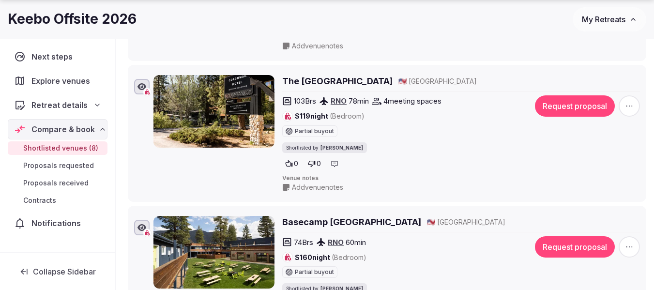
scroll to position [726, 0]
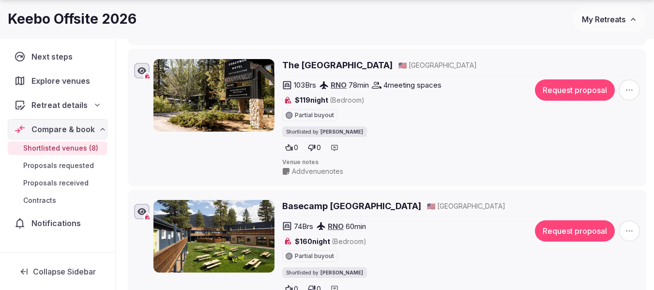
click at [363, 200] on h2 "Basecamp [GEOGRAPHIC_DATA]" at bounding box center [351, 206] width 139 height 12
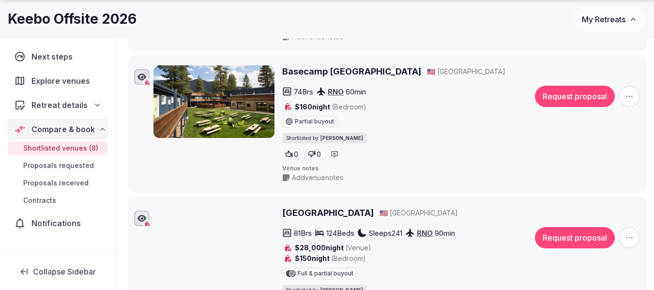
scroll to position [919, 0]
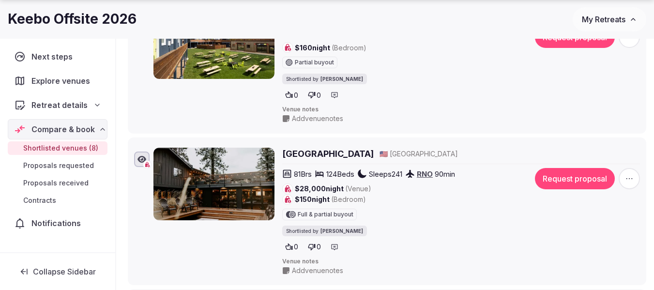
click at [318, 148] on h2 "[GEOGRAPHIC_DATA]" at bounding box center [327, 154] width 91 height 12
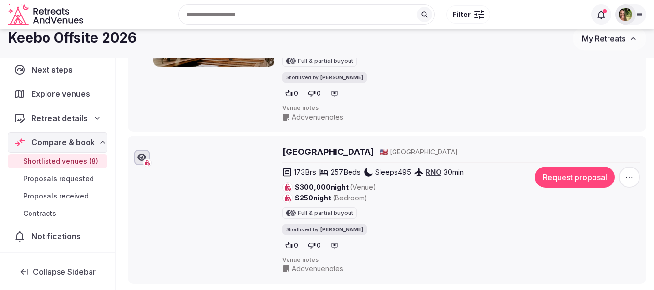
scroll to position [1045, 0]
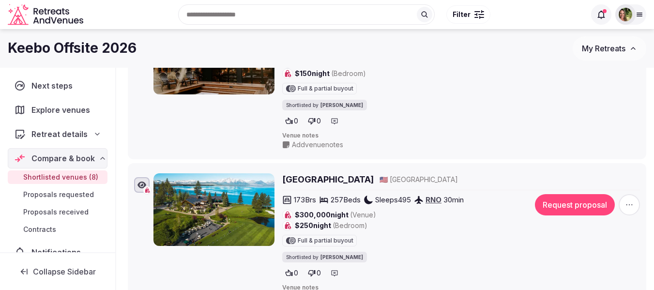
click at [59, 133] on span "Retreat details" at bounding box center [59, 134] width 56 height 12
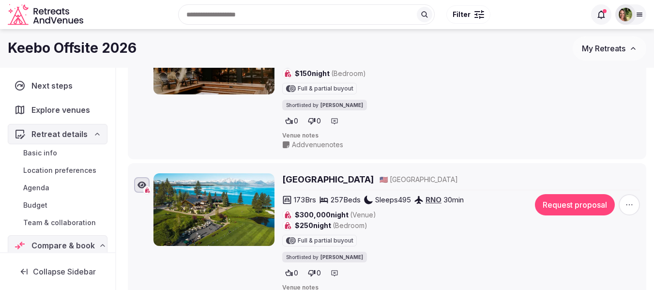
click at [45, 223] on span "Team & collaboration" at bounding box center [59, 223] width 73 height 10
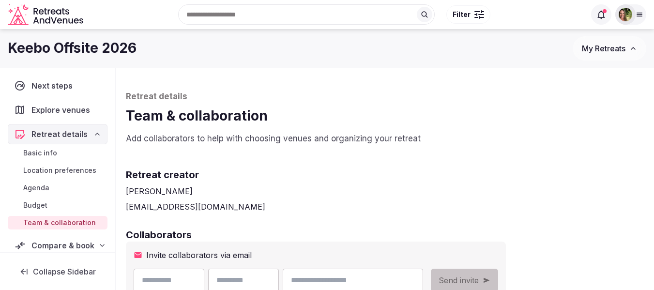
click at [63, 245] on span "Compare & book" at bounding box center [62, 245] width 63 height 12
click at [63, 248] on span "Compare & book" at bounding box center [62, 245] width 63 height 12
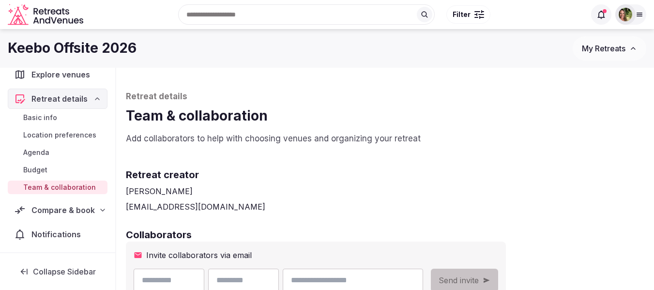
click at [57, 209] on span "Compare & book" at bounding box center [62, 210] width 63 height 12
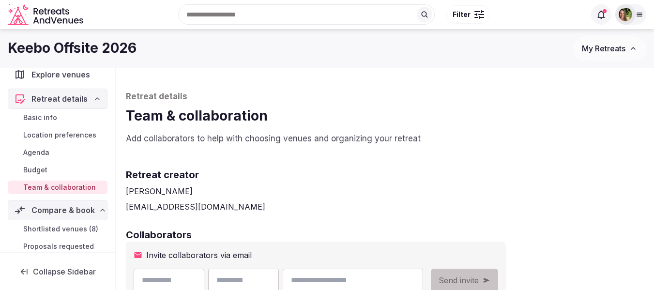
click at [58, 226] on span "Shortlisted venues (8)" at bounding box center [60, 229] width 75 height 10
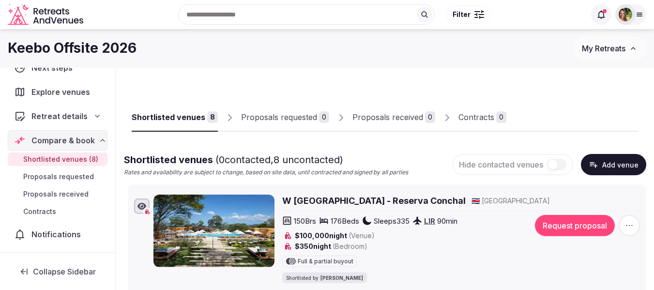
scroll to position [18, 0]
click at [54, 116] on span "Retreat details" at bounding box center [59, 116] width 56 height 12
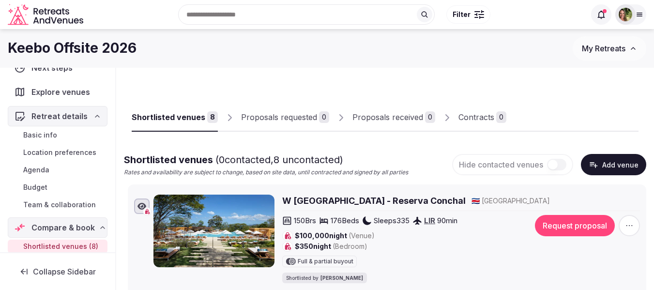
scroll to position [0, 0]
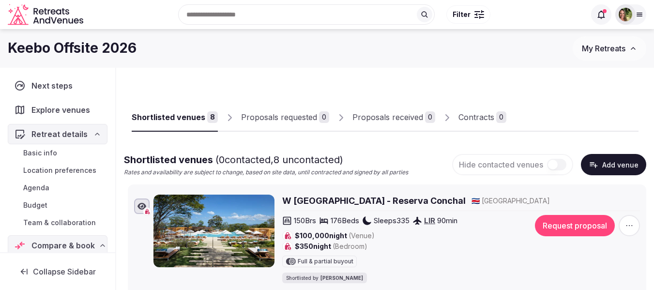
click at [44, 223] on span "Team & collaboration" at bounding box center [59, 223] width 73 height 10
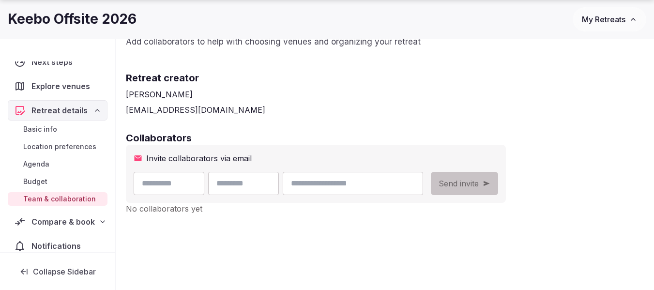
scroll to position [6, 0]
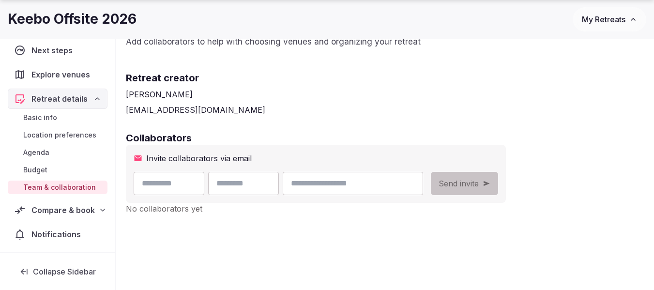
click at [384, 183] on input "email" at bounding box center [353, 183] width 140 height 23
paste input "**********"
type input "**********"
click at [171, 177] on input "text" at bounding box center [169, 183] width 71 height 23
type input "*****"
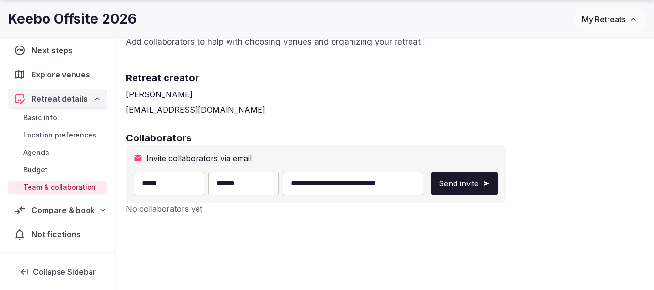
type input "******"
drag, startPoint x: 386, startPoint y: 187, endPoint x: 277, endPoint y: 193, distance: 108.5
click at [286, 193] on div "**********" at bounding box center [278, 183] width 289 height 23
click at [423, 181] on input "**********" at bounding box center [353, 183] width 140 height 23
type input "**********"
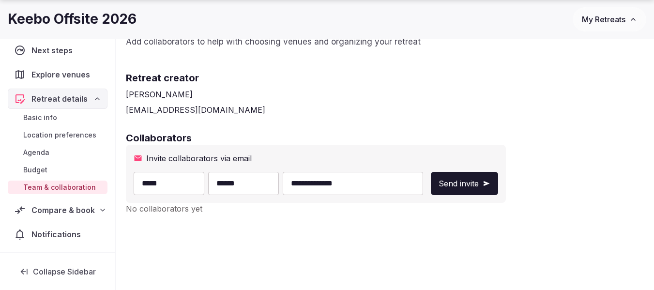
click at [478, 186] on span "Send invite" at bounding box center [458, 184] width 40 height 12
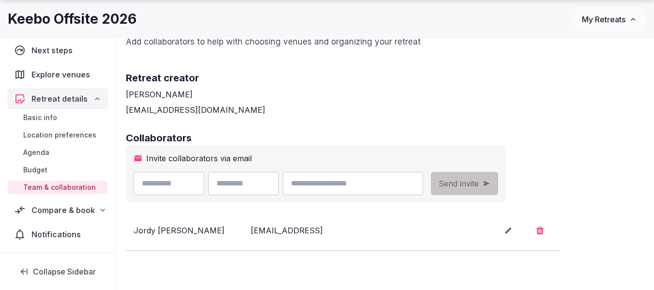
click at [353, 184] on input "email" at bounding box center [353, 183] width 140 height 23
paste input "**********"
type input "**********"
click at [196, 184] on input "text" at bounding box center [169, 183] width 71 height 23
type input "********"
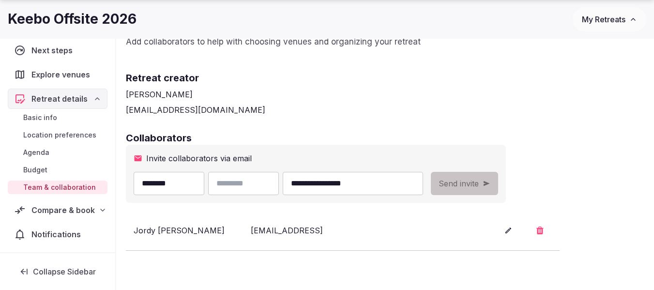
click at [251, 175] on input "text" at bounding box center [243, 183] width 71 height 23
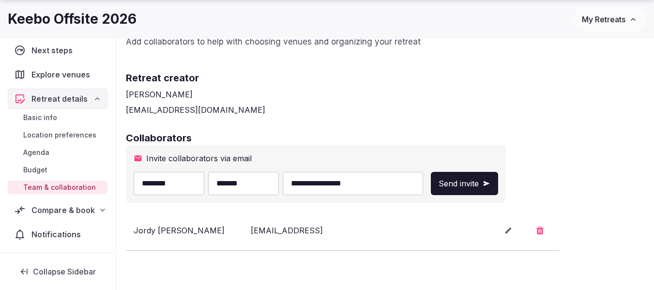
type input "*******"
click at [478, 186] on span "Send invite" at bounding box center [458, 184] width 40 height 12
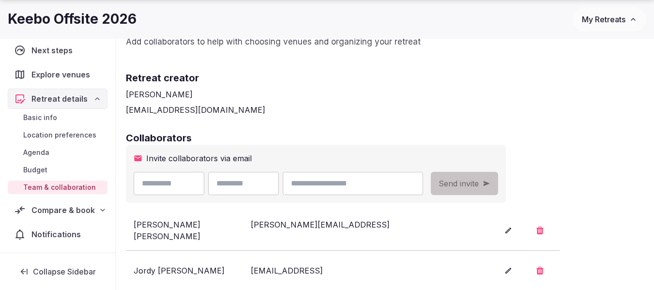
click at [45, 117] on span "Basic info" at bounding box center [40, 118] width 34 height 10
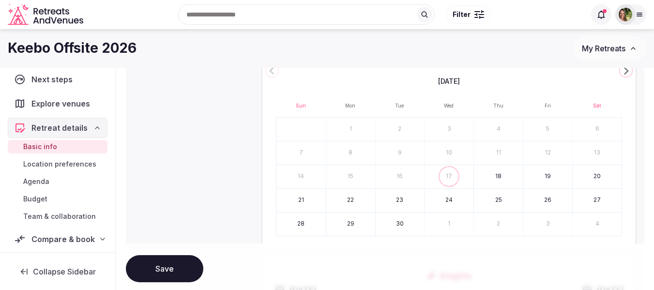
scroll to position [435, 0]
click at [626, 68] on icon "Go to the Next Month" at bounding box center [626, 73] width 12 height 12
click at [626, 72] on polygon "Go to the Next Month" at bounding box center [626, 73] width 5 height 8
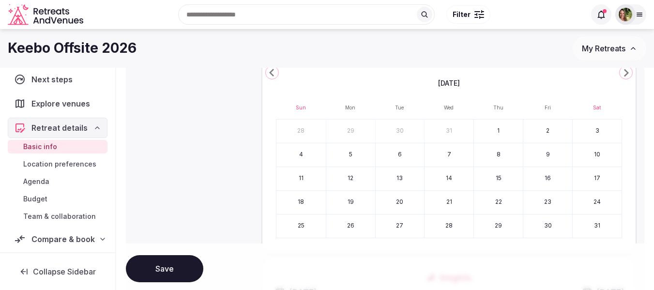
click at [626, 72] on polygon "Go to the Next Month" at bounding box center [626, 73] width 5 height 8
click at [270, 73] on polygon "Go to the Previous Month" at bounding box center [271, 73] width 5 height 8
click at [346, 202] on button "23" at bounding box center [350, 202] width 49 height 23
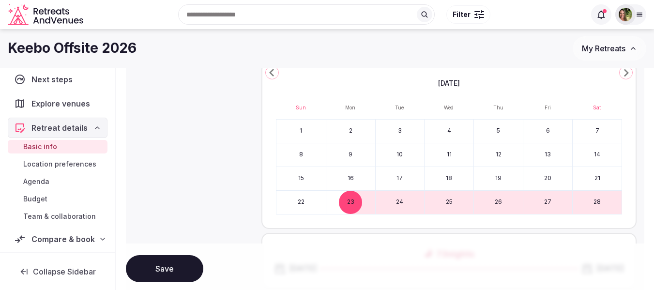
click at [493, 201] on button "26" at bounding box center [498, 202] width 49 height 23
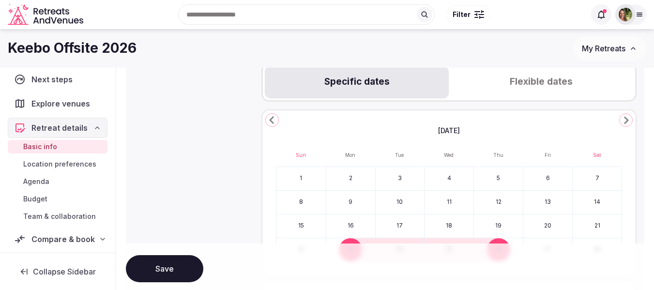
scroll to position [387, 0]
click at [626, 126] on icon "Go to the Next Month" at bounding box center [626, 121] width 12 height 12
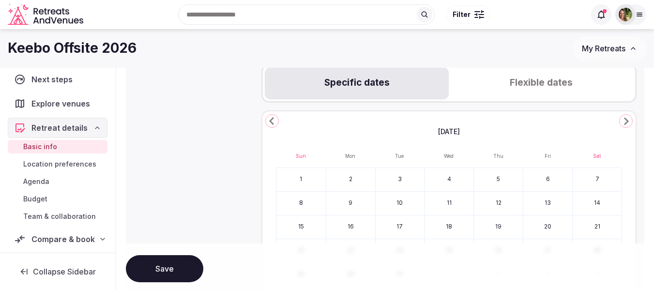
click at [626, 124] on icon "Go to the Next Month" at bounding box center [626, 121] width 12 height 12
click at [346, 203] on button "4" at bounding box center [350, 203] width 49 height 23
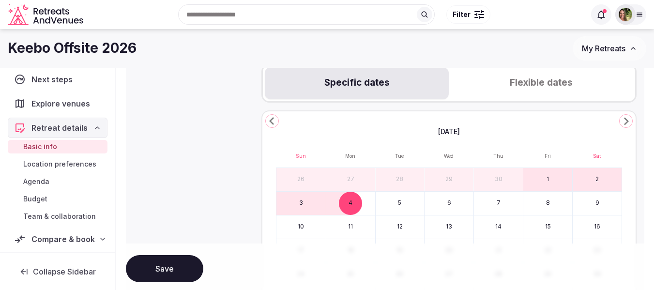
click at [488, 208] on button "7" at bounding box center [498, 203] width 49 height 23
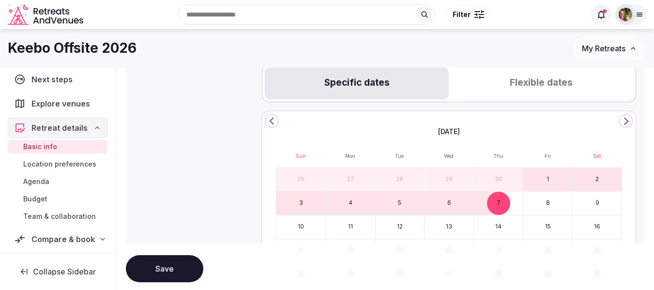
click at [360, 216] on button "11" at bounding box center [350, 226] width 49 height 23
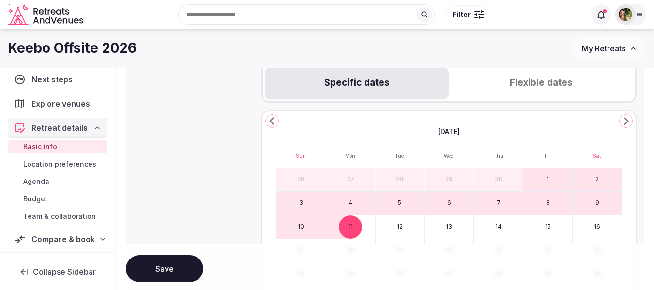
click at [354, 204] on button "4" at bounding box center [350, 203] width 49 height 23
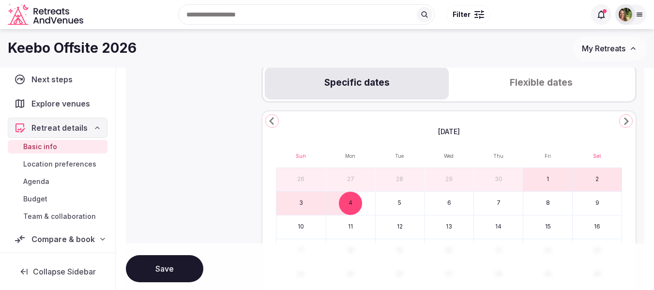
click at [492, 198] on button "7" at bounding box center [498, 203] width 49 height 23
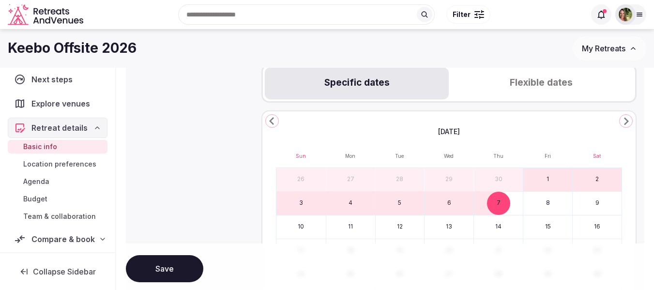
click at [354, 203] on button "4" at bounding box center [350, 203] width 49 height 23
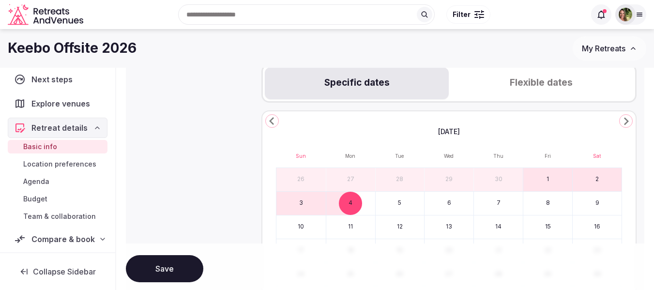
click at [537, 177] on button "1" at bounding box center [547, 179] width 49 height 23
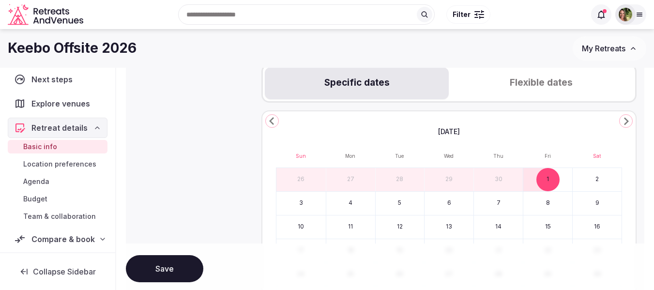
click at [497, 207] on button "7" at bounding box center [498, 203] width 49 height 23
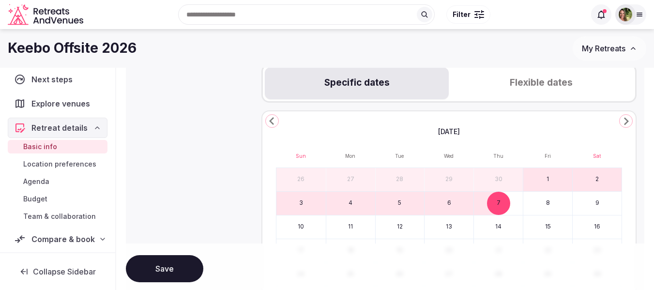
click at [365, 203] on button "4" at bounding box center [350, 203] width 49 height 23
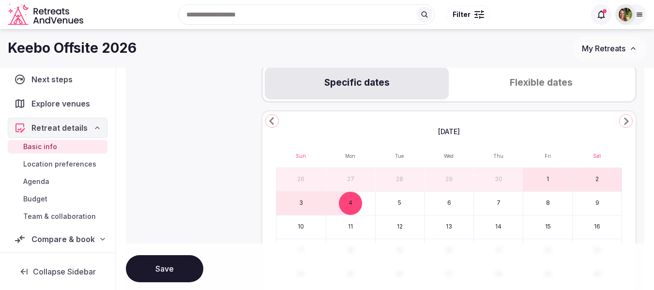
click at [363, 203] on button "4" at bounding box center [350, 203] width 49 height 23
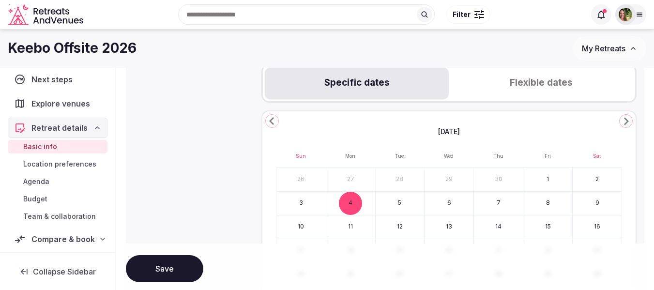
click at [494, 201] on button "7" at bounding box center [498, 203] width 49 height 23
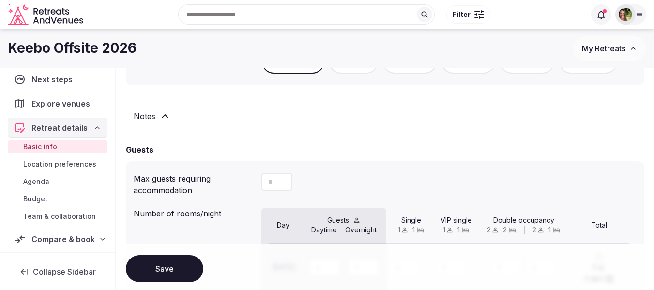
scroll to position [726, 0]
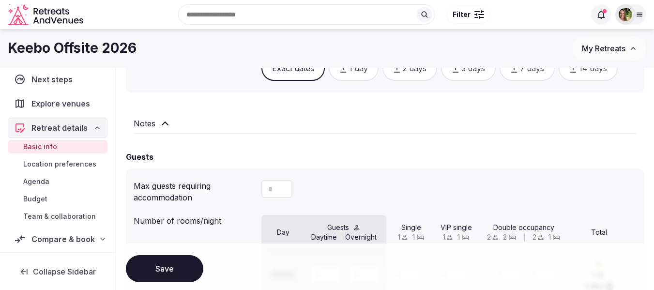
click at [149, 125] on h2 "Notes" at bounding box center [145, 124] width 22 height 12
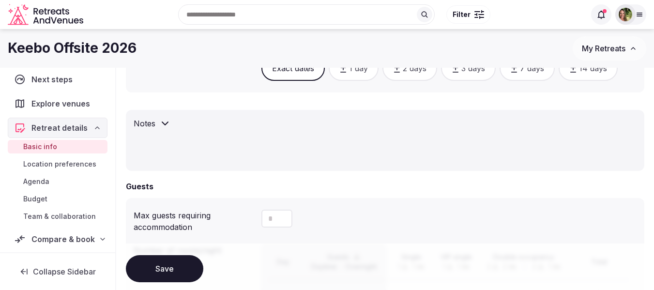
click at [178, 145] on textarea at bounding box center [385, 147] width 503 height 27
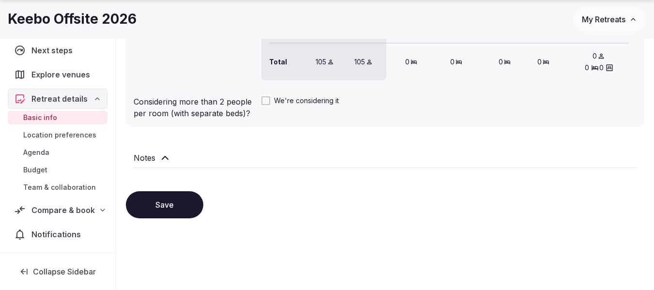
scroll to position [1138, 0]
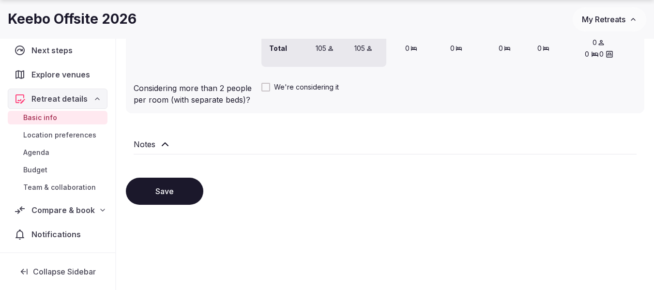
type textarea "**********"
click at [165, 193] on button "Save" at bounding box center [164, 191] width 77 height 27
click at [43, 135] on span "Location preferences" at bounding box center [59, 135] width 73 height 10
click at [37, 153] on span "Agenda" at bounding box center [36, 153] width 26 height 10
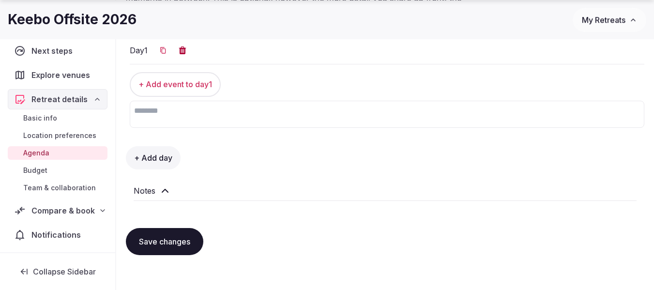
scroll to position [154, 0]
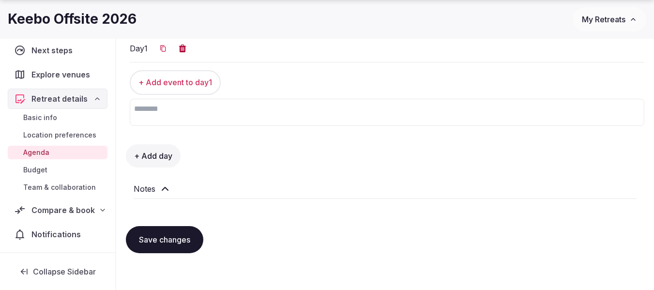
click at [149, 183] on h2 "Notes" at bounding box center [145, 189] width 22 height 12
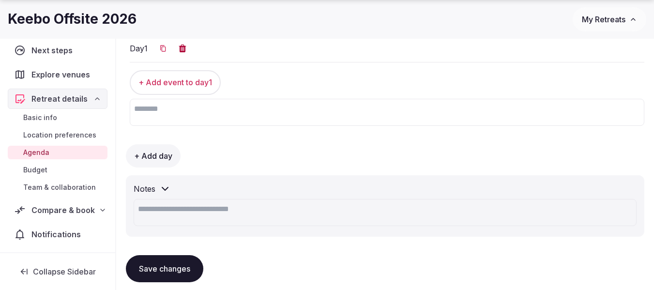
click at [184, 205] on textarea at bounding box center [385, 212] width 503 height 27
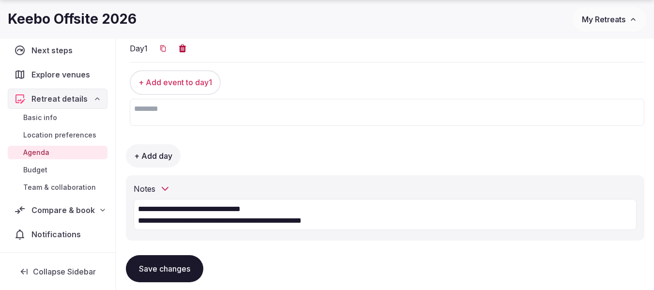
click at [168, 222] on textarea "**********" at bounding box center [385, 214] width 503 height 31
click at [432, 219] on textarea "**********" at bounding box center [385, 214] width 503 height 31
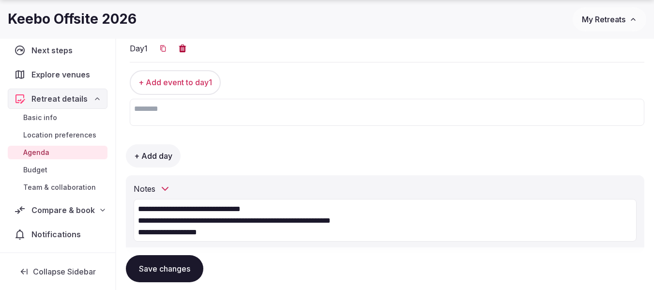
click at [222, 217] on textarea "**********" at bounding box center [385, 220] width 503 height 43
drag, startPoint x: 443, startPoint y: 224, endPoint x: 249, endPoint y: 217, distance: 194.1
click at [249, 217] on textarea "**********" at bounding box center [385, 220] width 503 height 43
click at [230, 233] on textarea "**********" at bounding box center [385, 220] width 503 height 43
paste textarea "**********"
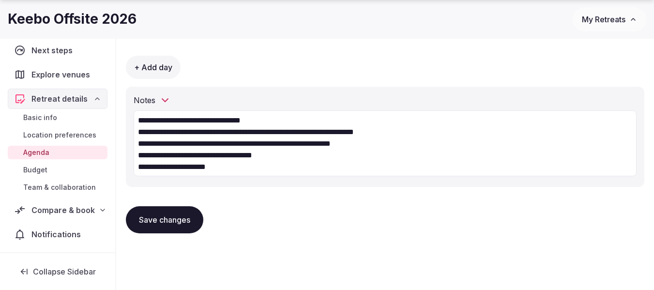
scroll to position [251, 0]
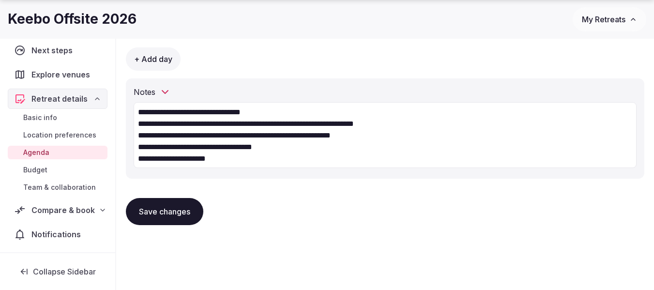
click at [231, 157] on textarea "**********" at bounding box center [385, 135] width 503 height 66
click at [199, 164] on textarea "**********" at bounding box center [385, 135] width 503 height 66
click at [205, 158] on textarea "**********" at bounding box center [385, 135] width 503 height 66
click at [439, 127] on textarea "**********" at bounding box center [385, 135] width 503 height 66
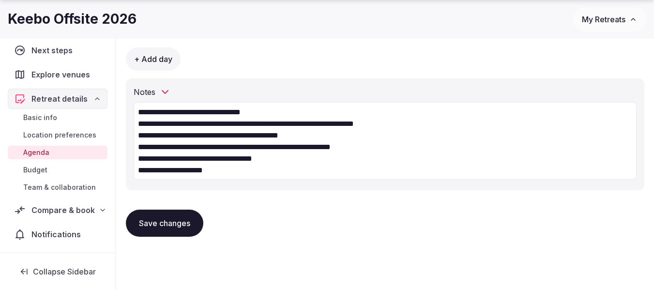
type textarea "**********"
click at [185, 221] on button "Save changes" at bounding box center [164, 222] width 77 height 27
click at [146, 221] on button "Save changes" at bounding box center [164, 222] width 77 height 27
click at [38, 170] on span "Budget" at bounding box center [35, 170] width 24 height 10
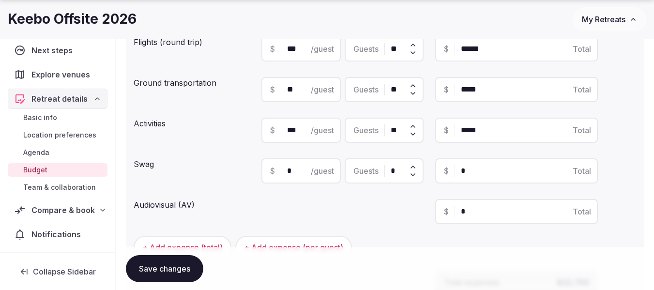
scroll to position [290, 0]
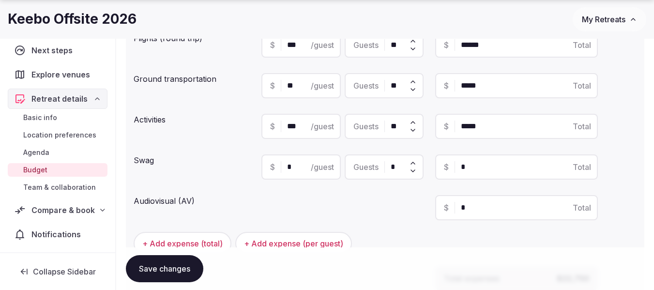
click at [61, 211] on span "Compare & book" at bounding box center [62, 210] width 63 height 12
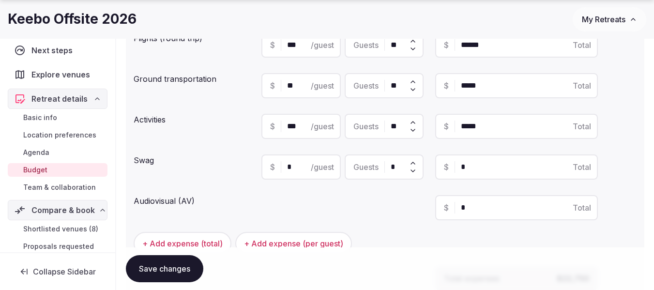
scroll to position [76, 0]
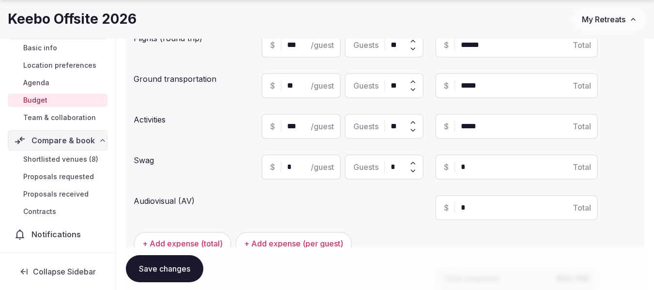
click at [180, 268] on button "Save changes" at bounding box center [164, 268] width 77 height 27
click at [602, 22] on span "My Retreats" at bounding box center [604, 20] width 44 height 10
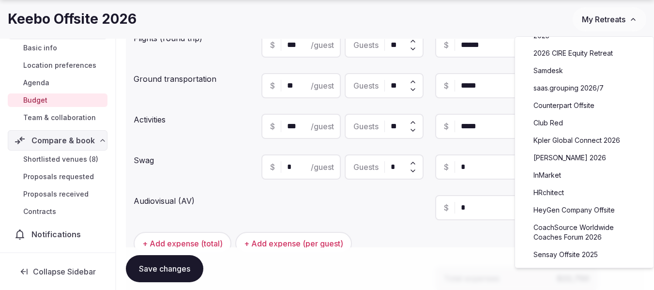
scroll to position [339, 0]
click at [579, 219] on link "CoachSource Worldwide Coaches Forum 2026" at bounding box center [583, 231] width 119 height 25
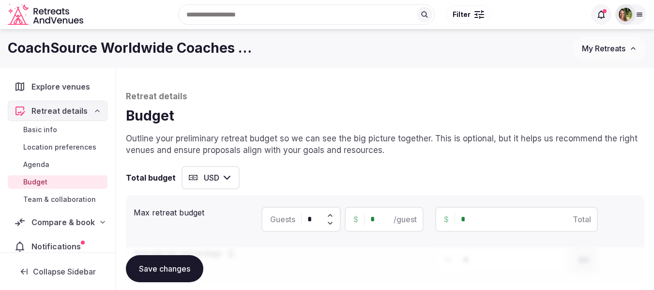
scroll to position [35, 0]
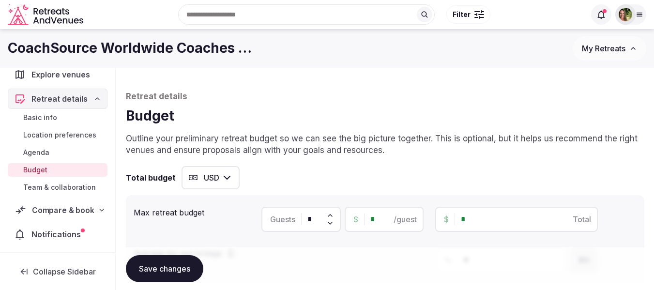
click at [57, 203] on div "Compare & book" at bounding box center [58, 210] width 98 height 20
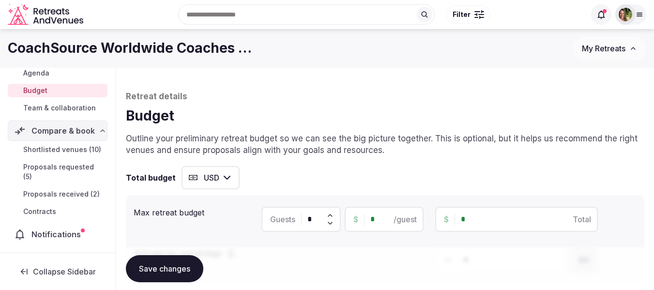
scroll to position [124, 0]
click at [39, 194] on span "Proposals received (2)" at bounding box center [61, 194] width 76 height 10
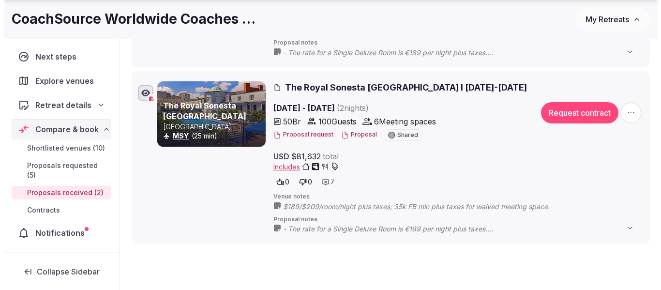
scroll to position [290, 0]
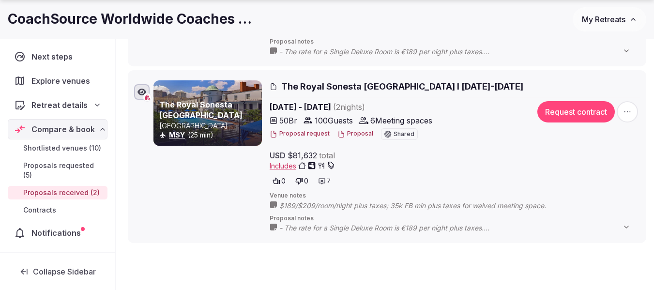
click at [352, 133] on button "Proposal" at bounding box center [355, 134] width 36 height 8
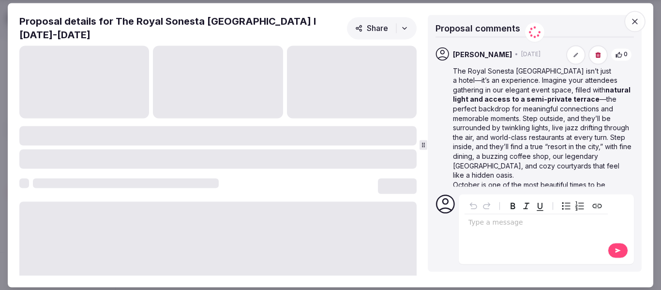
scroll to position [441, 0]
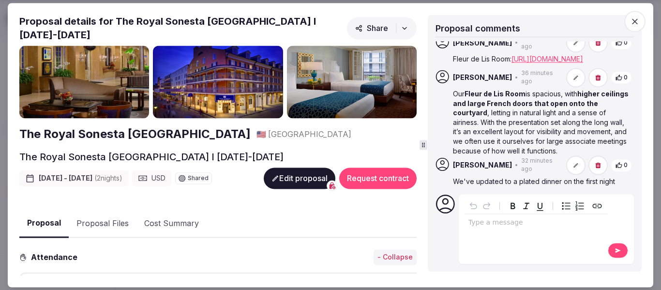
click at [499, 228] on div "editable markdown" at bounding box center [535, 223] width 143 height 19
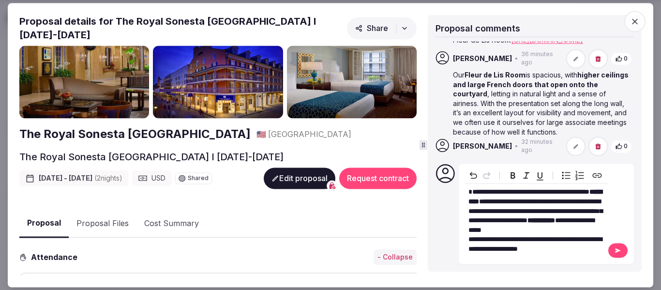
scroll to position [449, 0]
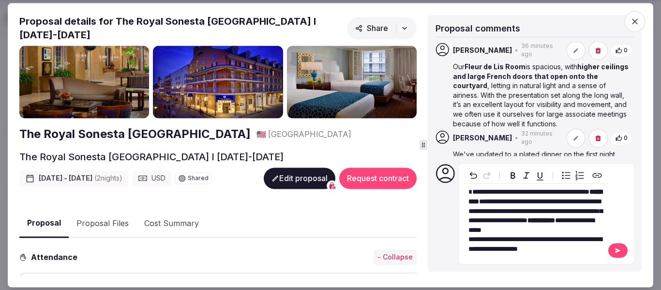
click at [589, 191] on span "**********" at bounding box center [528, 192] width 121 height 7
drag, startPoint x: 612, startPoint y: 249, endPoint x: 538, endPoint y: 206, distance: 85.2
click at [538, 206] on div "**********" at bounding box center [546, 214] width 175 height 100
click at [538, 206] on span "**********" at bounding box center [535, 211] width 134 height 26
drag, startPoint x: 547, startPoint y: 203, endPoint x: 527, endPoint y: 203, distance: 19.8
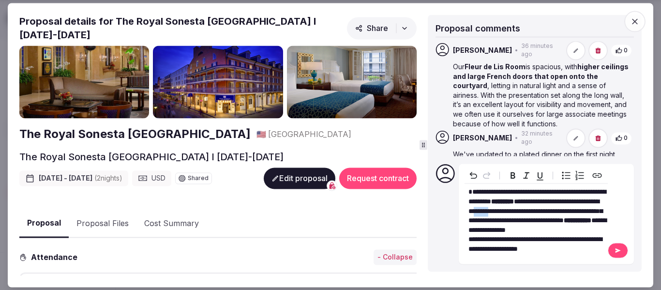
click at [527, 203] on span "**********" at bounding box center [535, 211] width 134 height 26
click at [612, 253] on button at bounding box center [618, 249] width 20 height 15
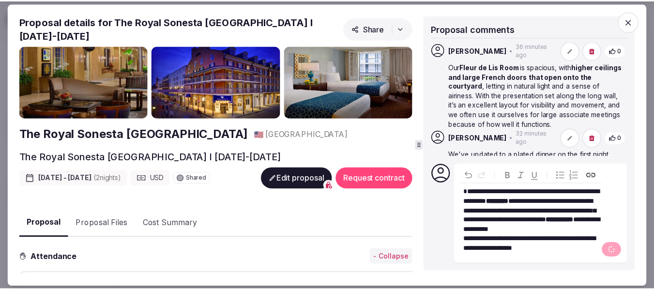
scroll to position [483, 0]
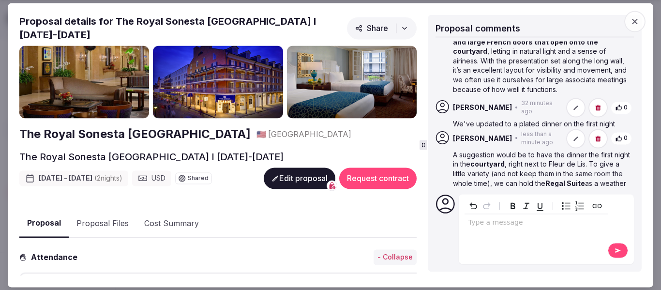
click at [638, 16] on icon "button" at bounding box center [635, 21] width 10 height 10
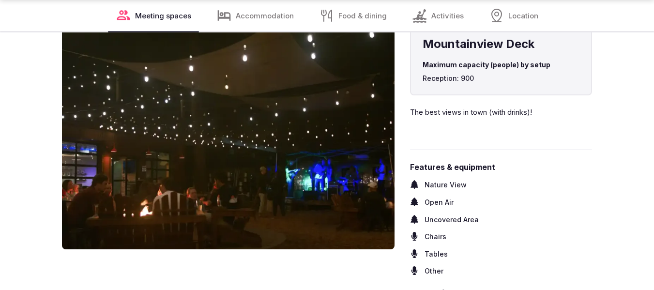
scroll to position [2564, 0]
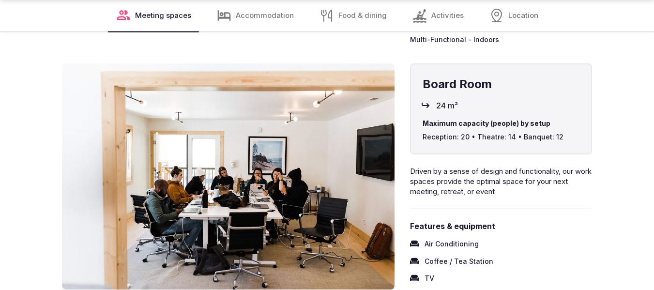
scroll to position [1838, 0]
